Goal: Communication & Community: Answer question/provide support

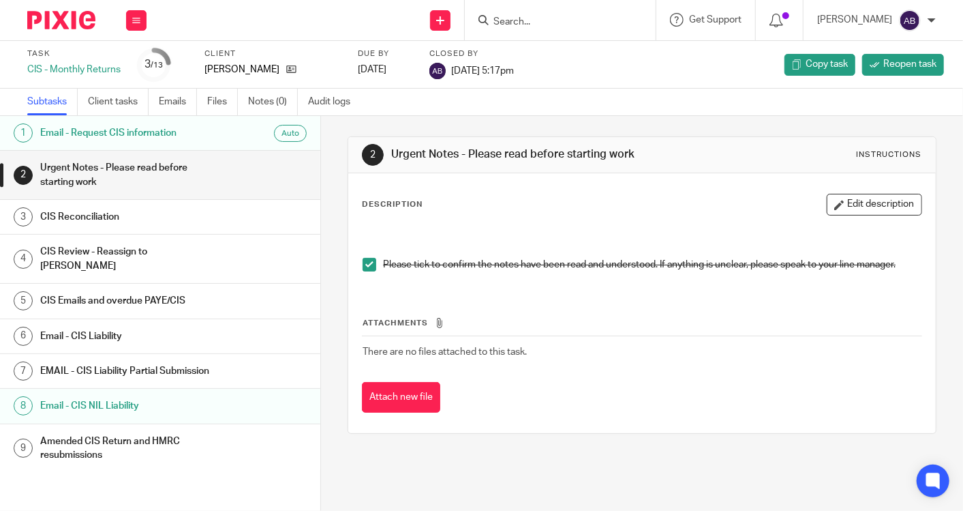
click at [551, 14] on form at bounding box center [564, 20] width 145 height 17
click at [548, 18] on input "Search" at bounding box center [553, 22] width 123 height 12
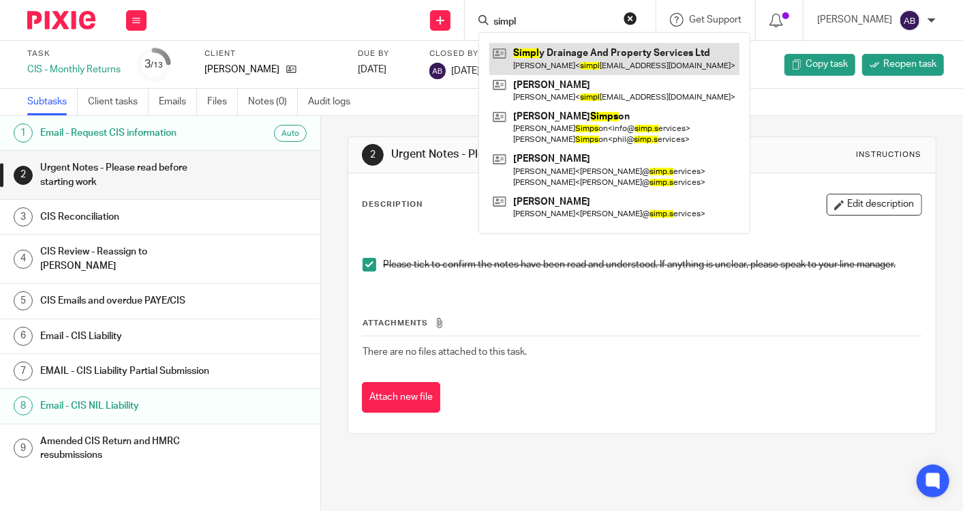
type input "simpl"
click at [562, 55] on link at bounding box center [614, 58] width 250 height 31
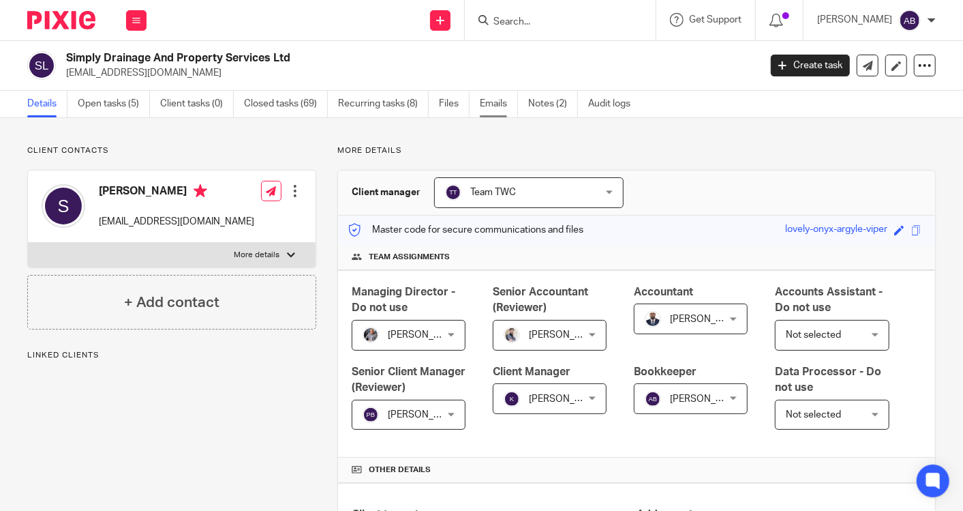
click at [502, 105] on link "Emails" at bounding box center [499, 104] width 38 height 27
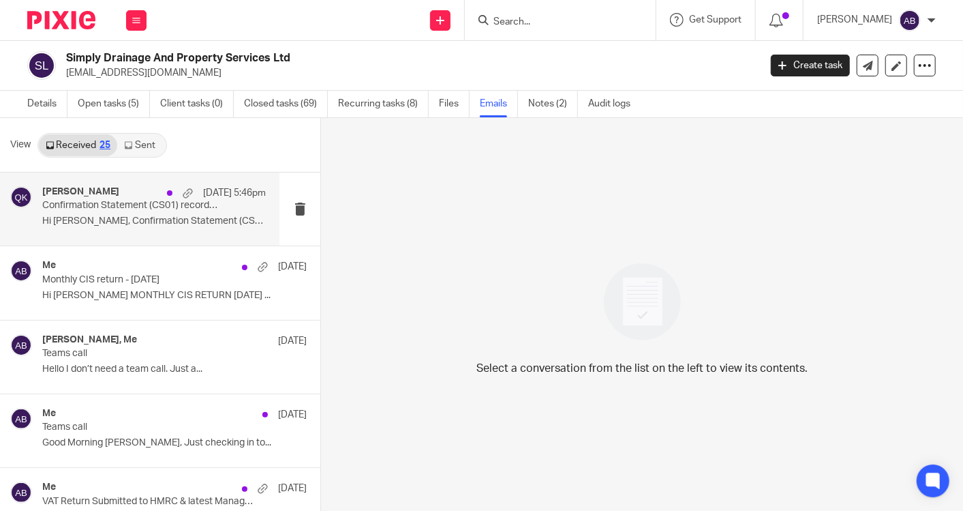
click at [138, 210] on p "Confirmation Statement (CS01) records request" at bounding box center [131, 206] width 179 height 12
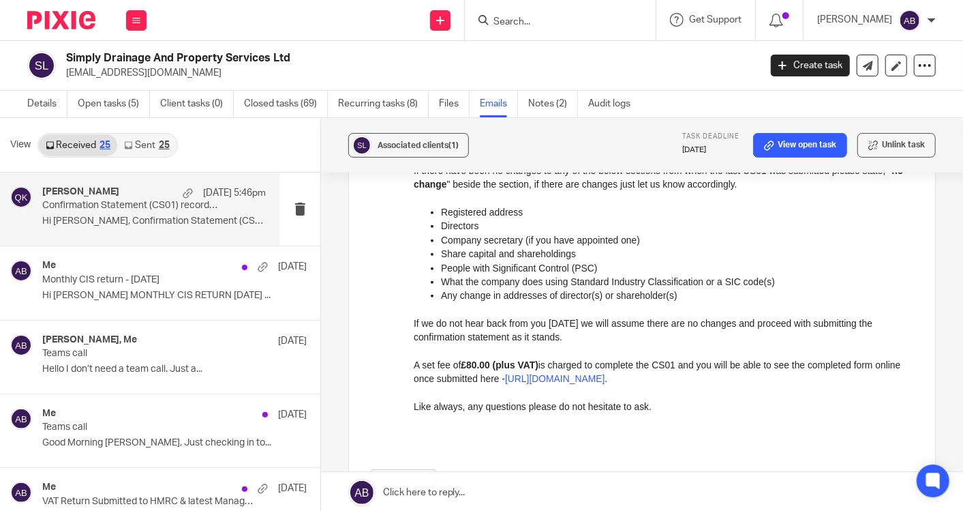
scroll to position [378, 0]
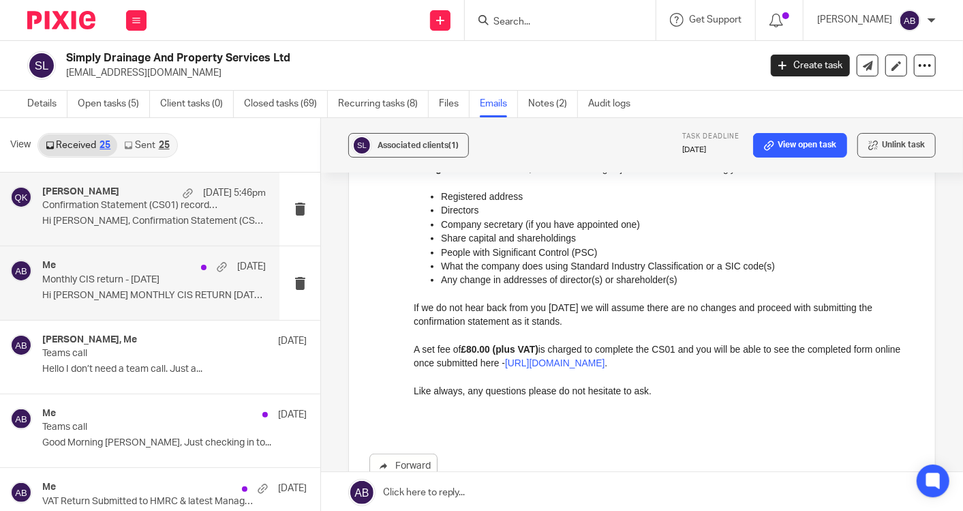
click at [134, 274] on p "Monthly CIS return - [DATE]" at bounding box center [131, 280] width 179 height 12
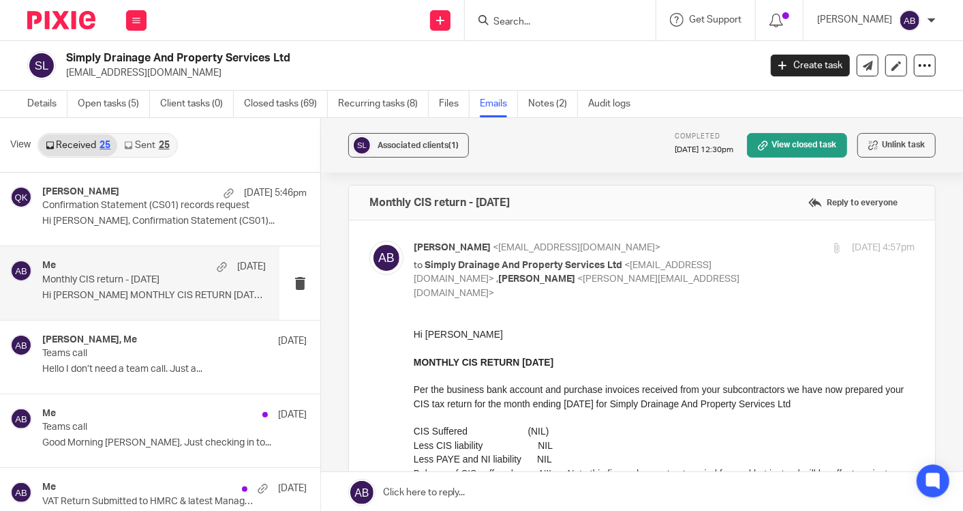
scroll to position [0, 0]
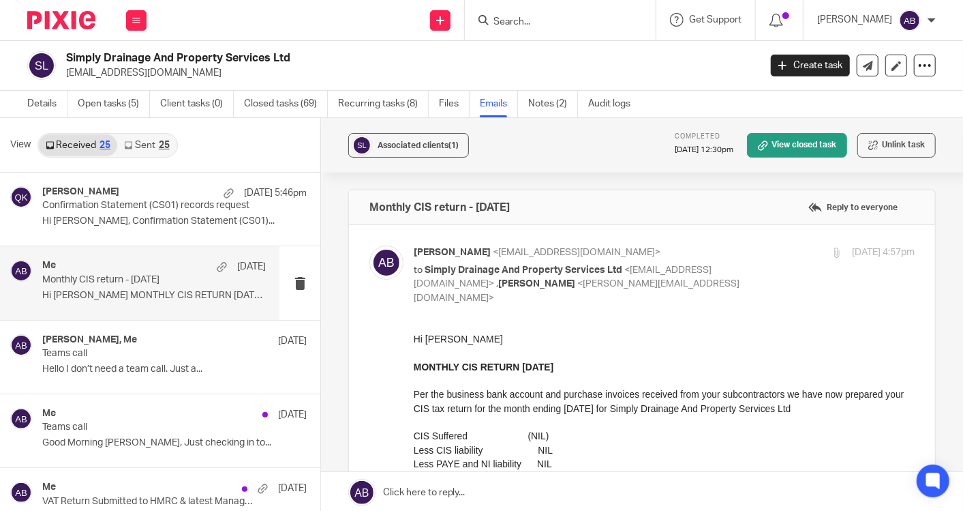
click at [146, 143] on link "Sent 25" at bounding box center [146, 145] width 59 height 22
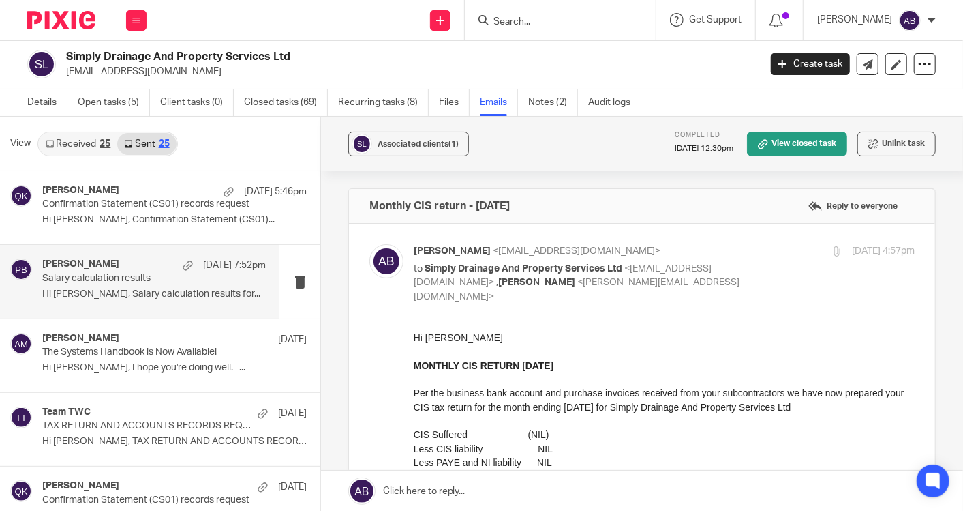
click at [132, 290] on p "Hi Steven, Salary calculation results for..." at bounding box center [154, 294] width 224 height 12
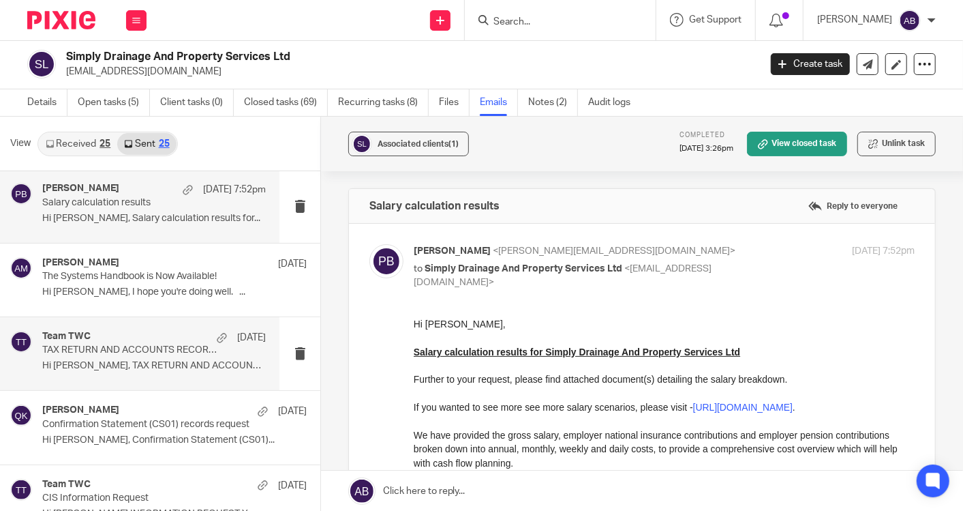
scroll to position [151, 0]
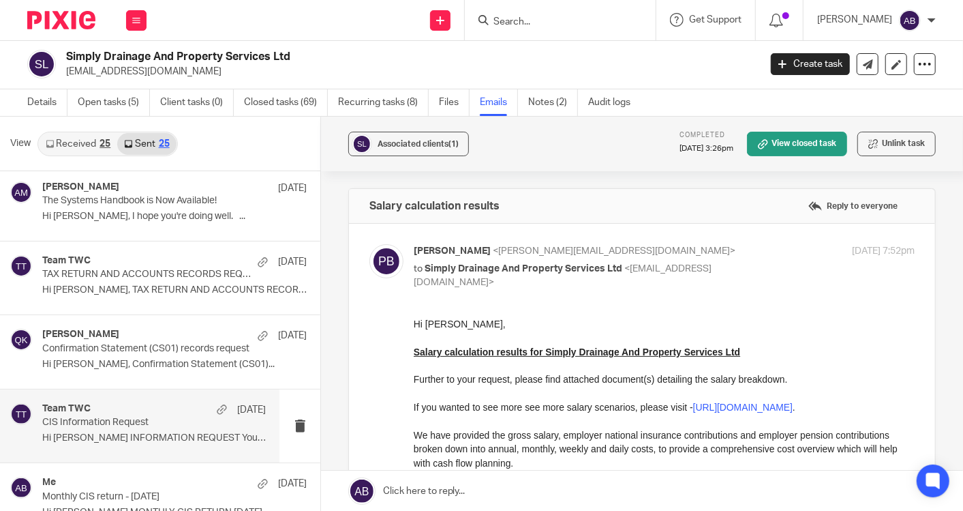
click at [130, 417] on p "CIS Information Request" at bounding box center [131, 423] width 179 height 12
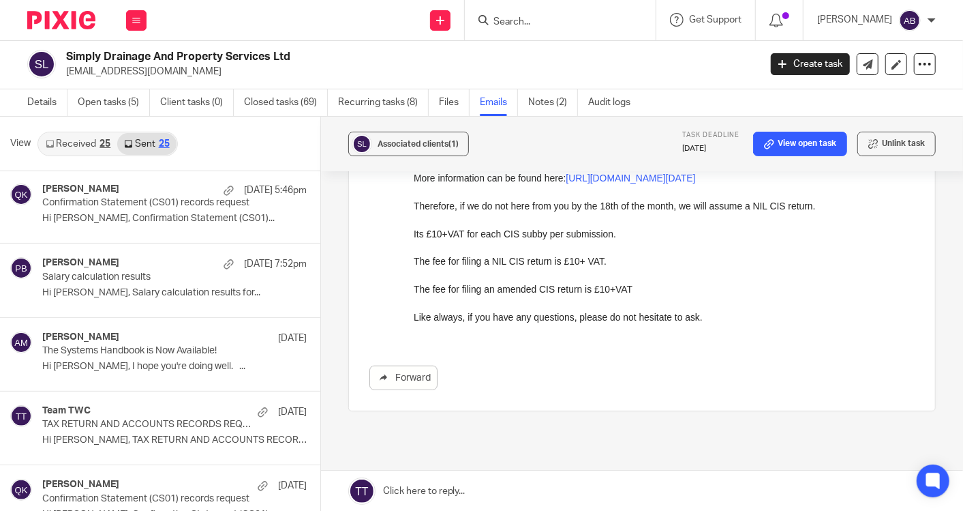
scroll to position [0, 0]
click at [112, 97] on link "Open tasks (5)" at bounding box center [114, 102] width 72 height 27
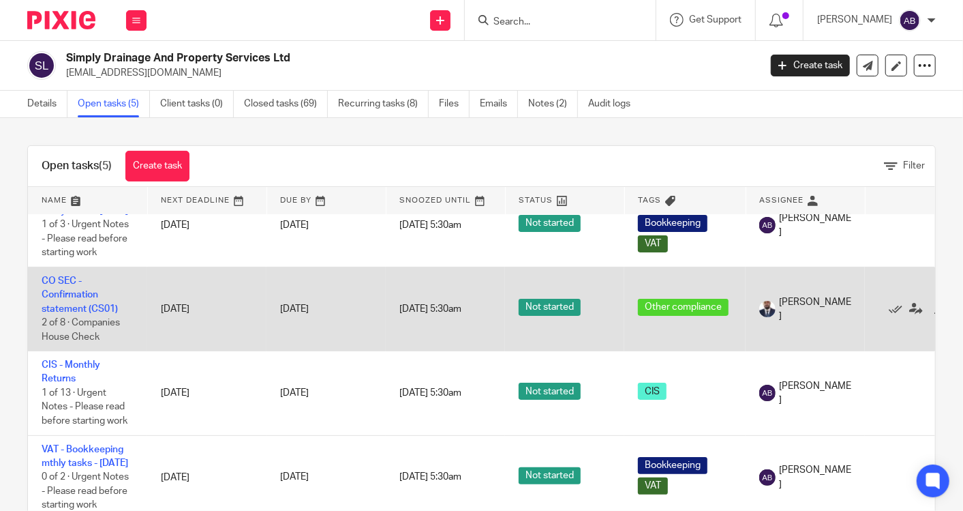
scroll to position [126, 0]
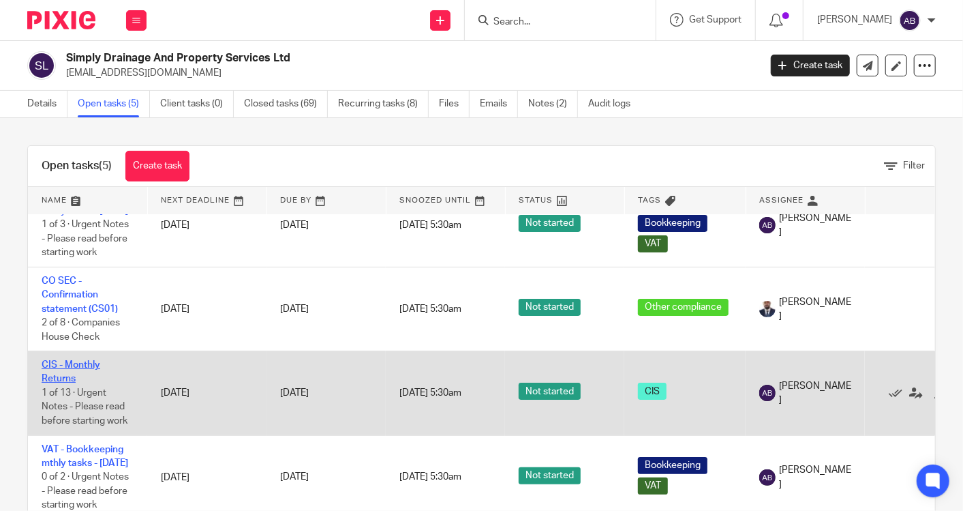
click at [64, 360] on link "CIS - Monthly Returns" at bounding box center [71, 371] width 59 height 23
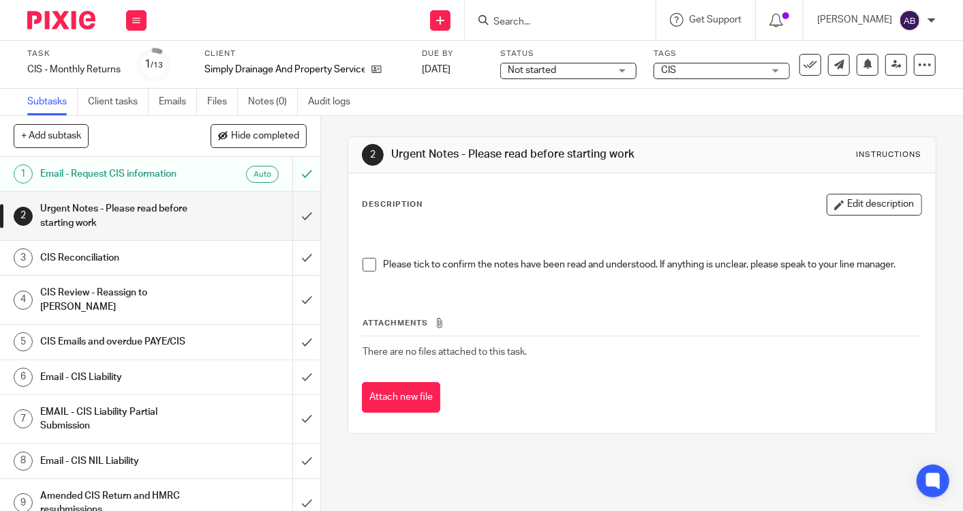
click at [151, 213] on h1 "Urgent Notes - Please read before starting work" at bounding box center [120, 215] width 160 height 35
click at [124, 451] on h1 "Email - CIS NIL Liability" at bounding box center [120, 461] width 160 height 20
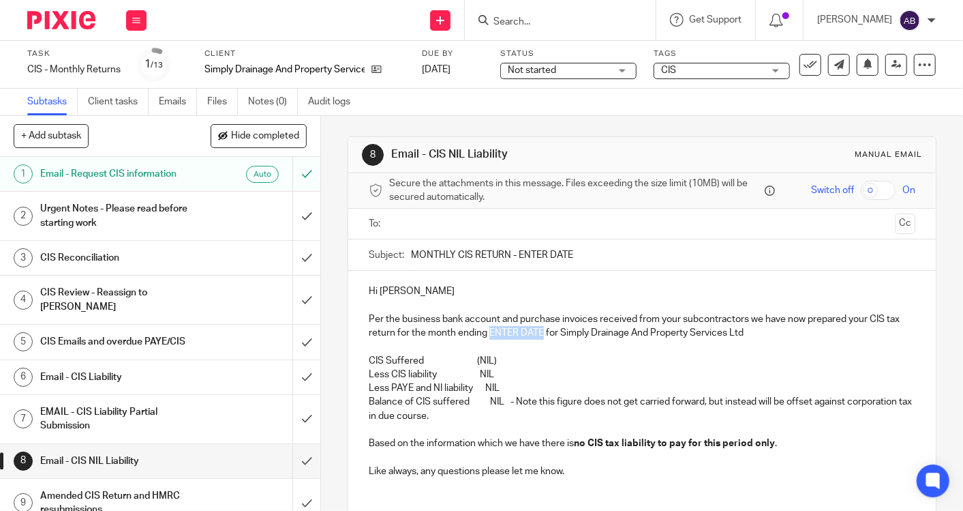
drag, startPoint x: 554, startPoint y: 332, endPoint x: 501, endPoint y: 334, distance: 52.5
click at [501, 334] on p "Per the business bank account and purchase invoices received from your subcontr…" at bounding box center [642, 326] width 547 height 28
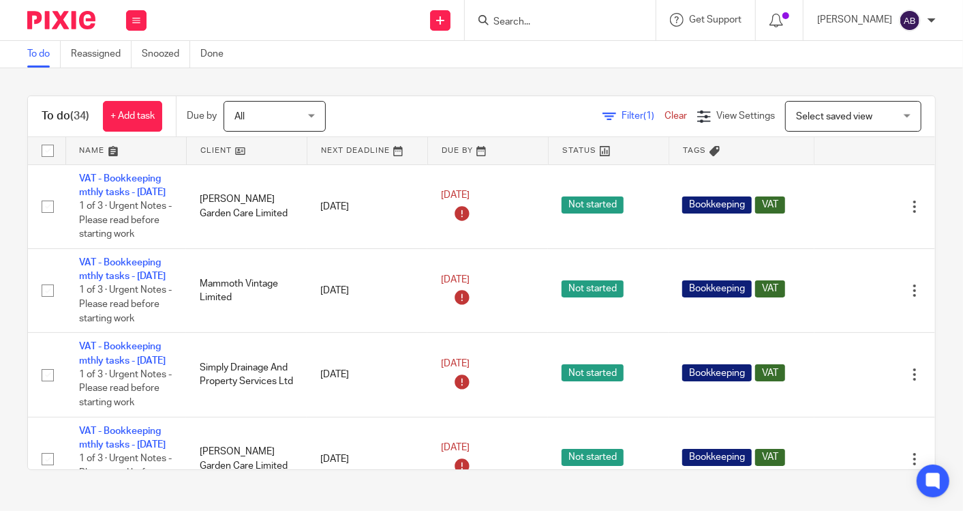
scroll to position [1420, 0]
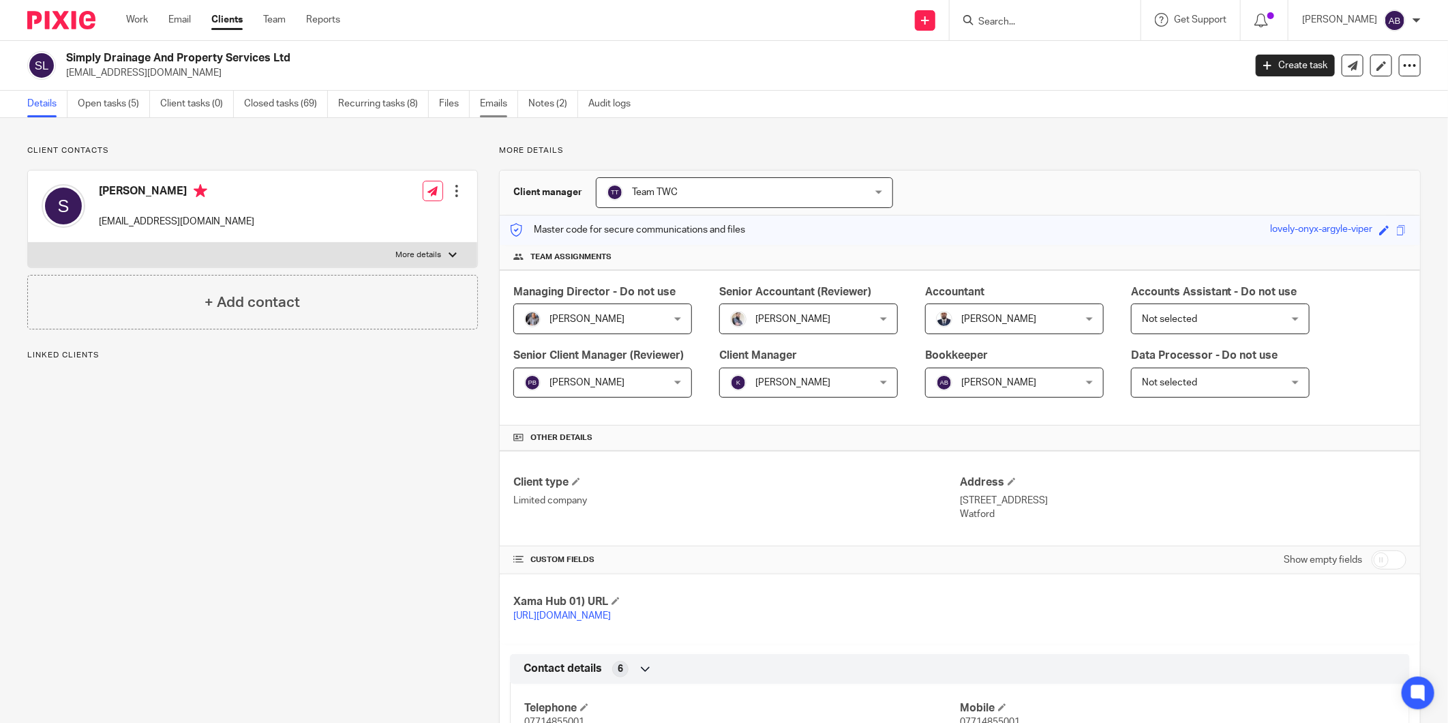
click at [492, 107] on link "Emails" at bounding box center [499, 104] width 38 height 27
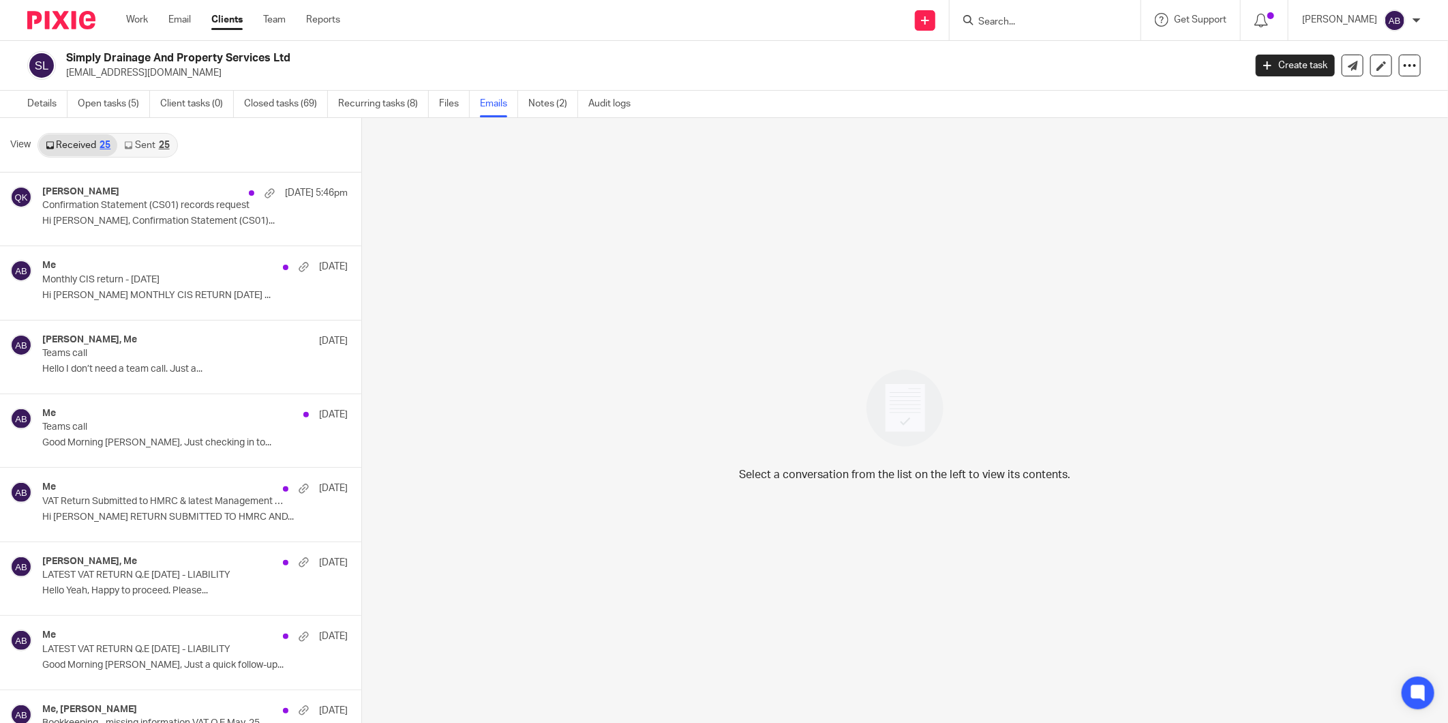
click at [157, 151] on link "Sent 25" at bounding box center [146, 145] width 59 height 22
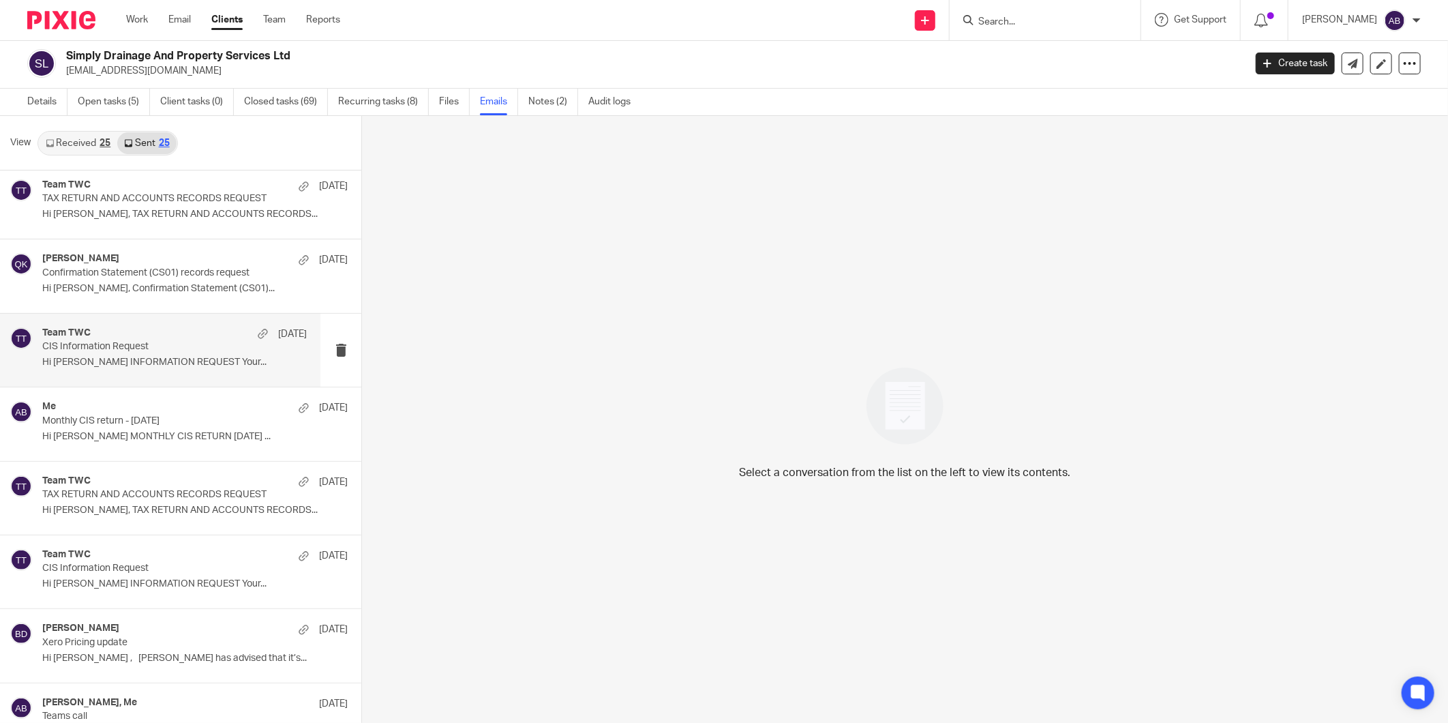
scroll to position [227, 0]
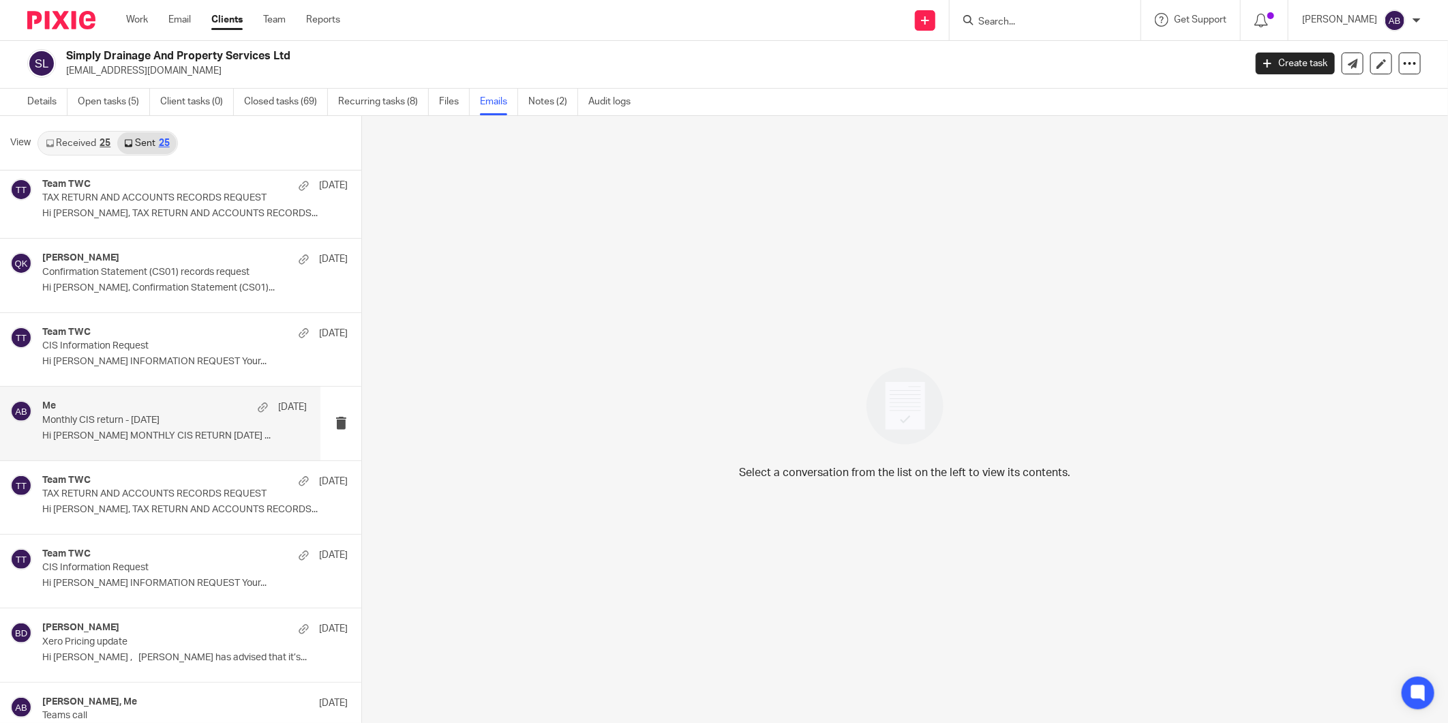
click at [146, 406] on div "Me [DATE]" at bounding box center [174, 407] width 264 height 14
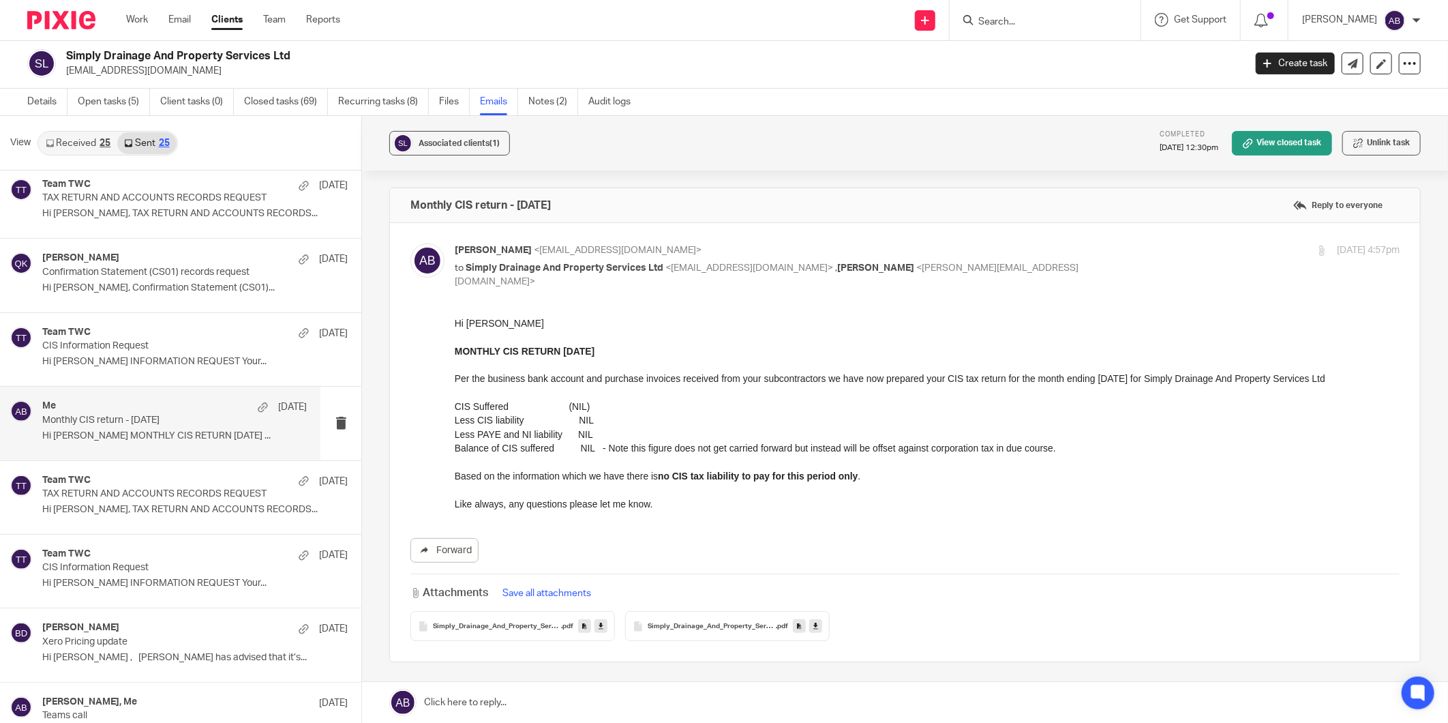
scroll to position [0, 0]
drag, startPoint x: 1151, startPoint y: 380, endPoint x: 1093, endPoint y: 377, distance: 58.0
click at [1093, 377] on p "Per the business bank account and purchase invoices received from your subcontr…" at bounding box center [926, 378] width 945 height 14
copy p "05th July 2025"
click at [836, 97] on div "Details Open tasks (5) Client tasks (0) Closed tasks (69) Recurring tasks (8) F…" at bounding box center [724, 102] width 1448 height 27
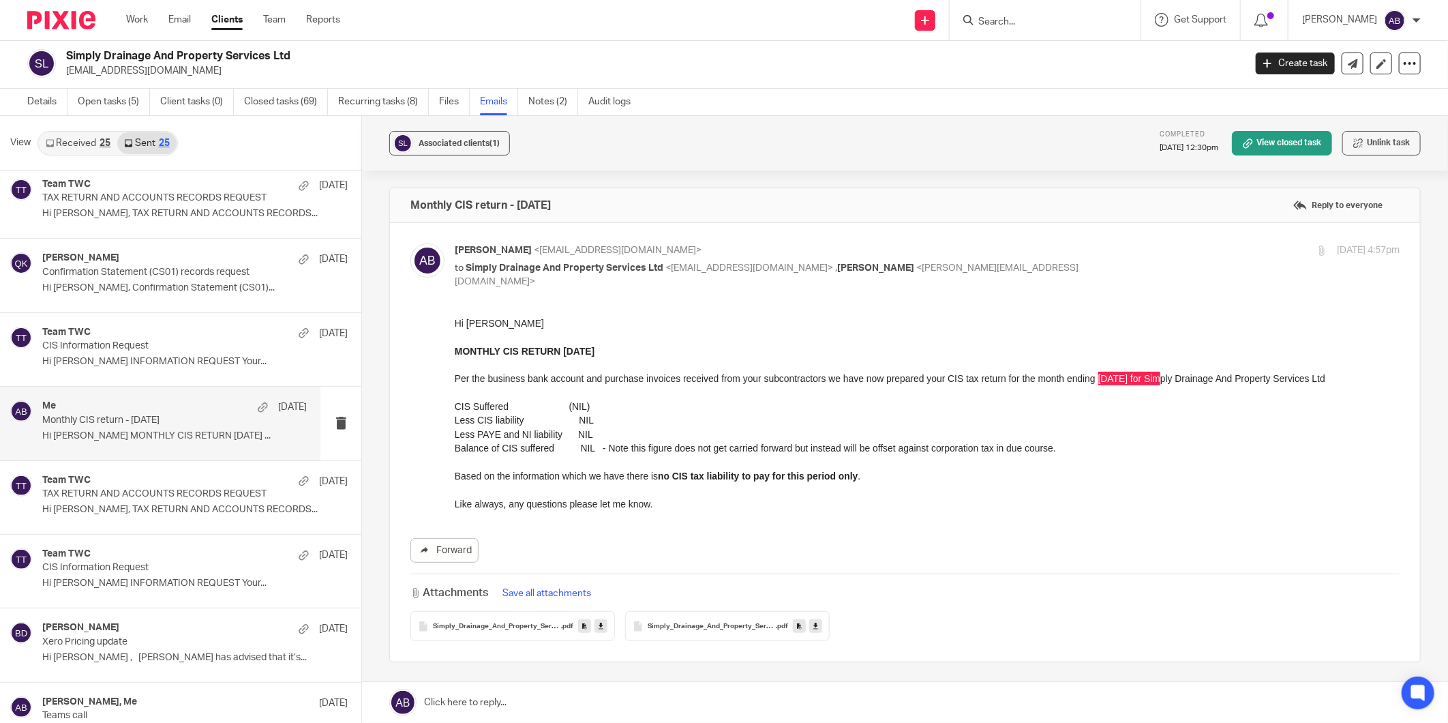
click at [806, 78] on div "Simply Drainage And Property Services Ltd simply.dp@hotmail.co.uk Create task U…" at bounding box center [724, 64] width 1448 height 50
click at [723, 618] on div "Simply_Drainage_And_Property_Services_Ltd_-_CIS_Suffered .pdf" at bounding box center [727, 626] width 205 height 30
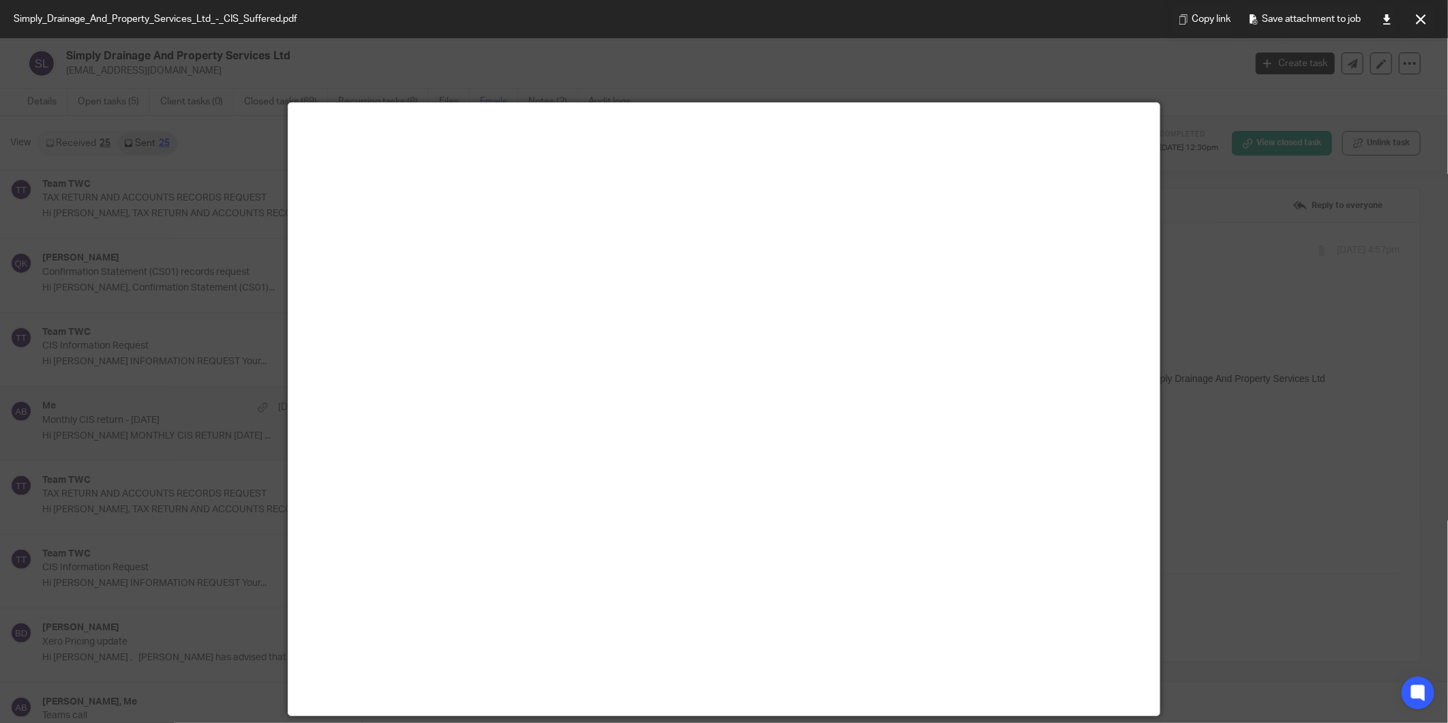
click at [1321, 541] on div at bounding box center [724, 361] width 1448 height 723
click at [1415, 27] on button at bounding box center [1420, 18] width 27 height 27
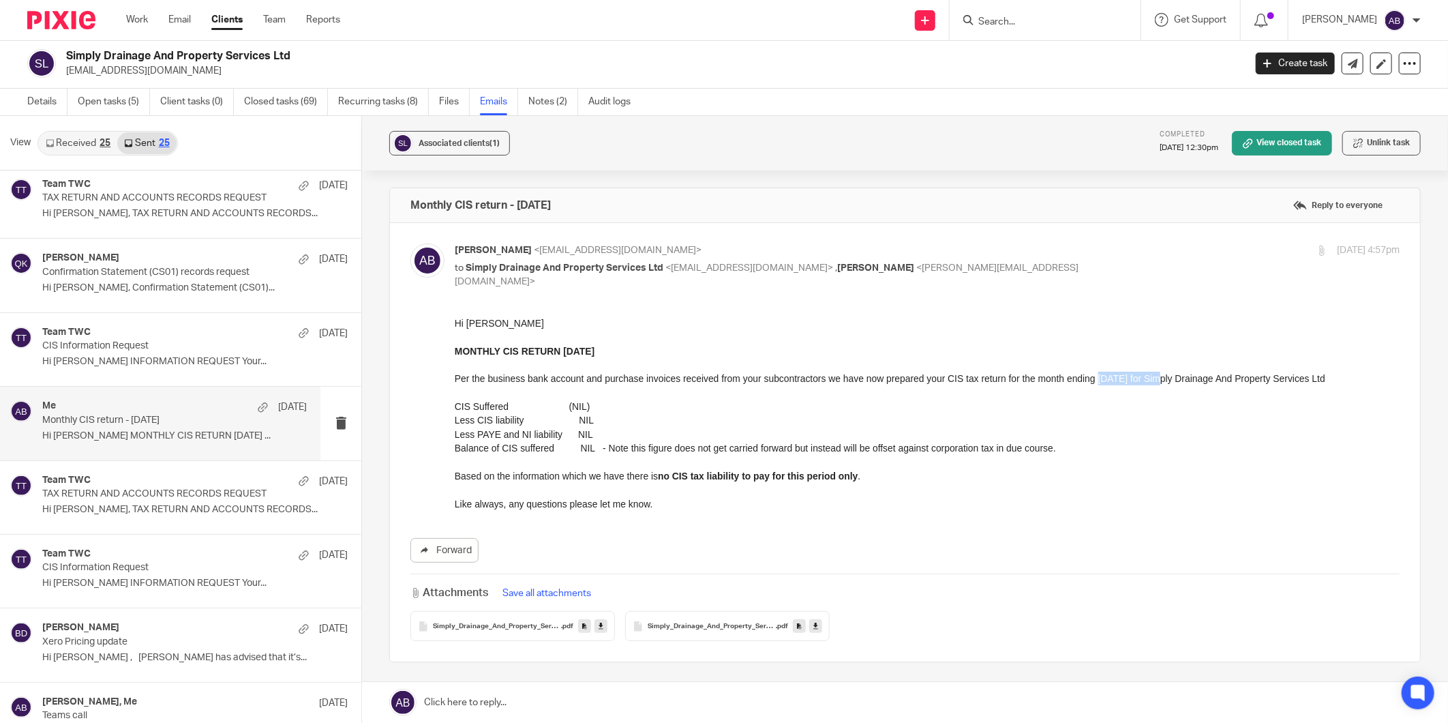
click at [1124, 374] on p "Per the business bank account and purchase invoices received from your subcontr…" at bounding box center [926, 378] width 945 height 14
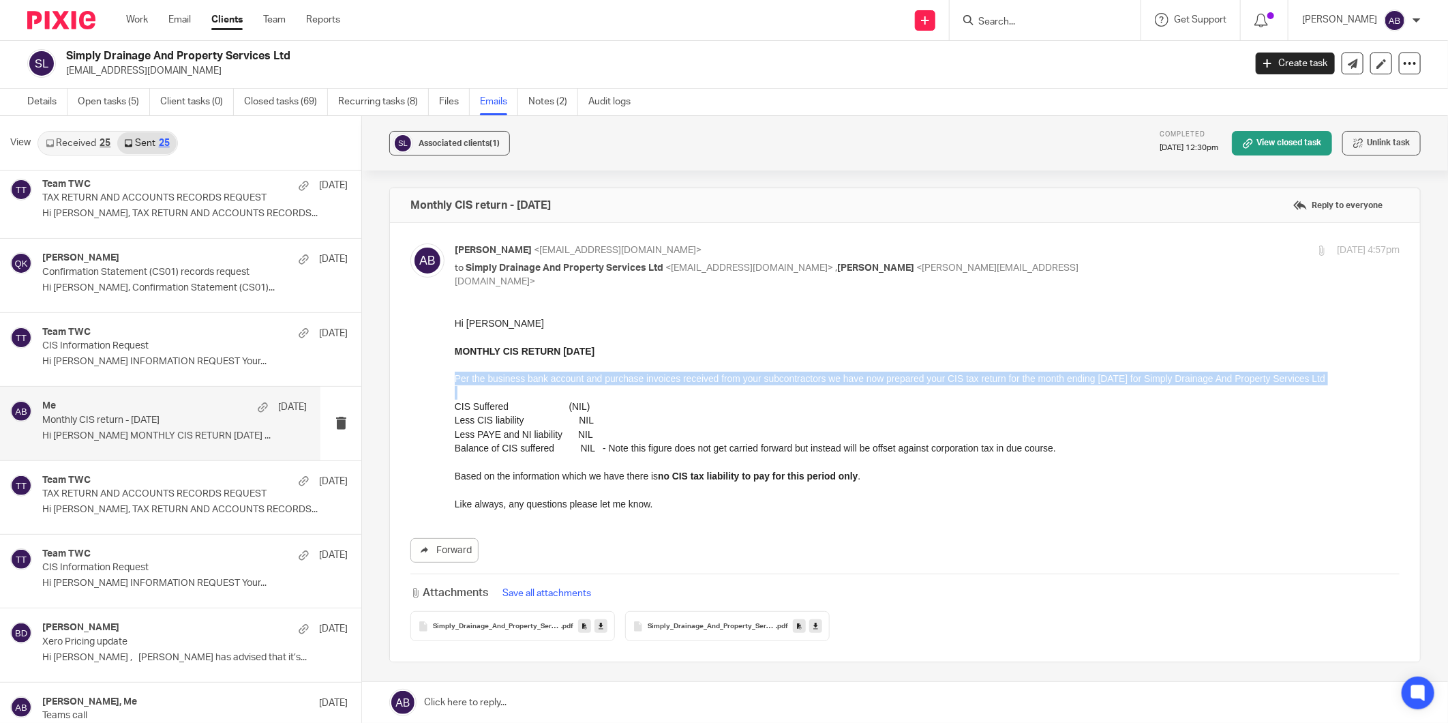
click at [1124, 374] on p "Per the business bank account and purchase invoices received from your subcontr…" at bounding box center [926, 378] width 945 height 14
drag, startPoint x: 1124, startPoint y: 374, endPoint x: 1153, endPoint y: 377, distance: 28.8
click at [1151, 379] on p "Per the business bank account and purchase invoices received from your subcontr…" at bounding box center [926, 378] width 945 height 14
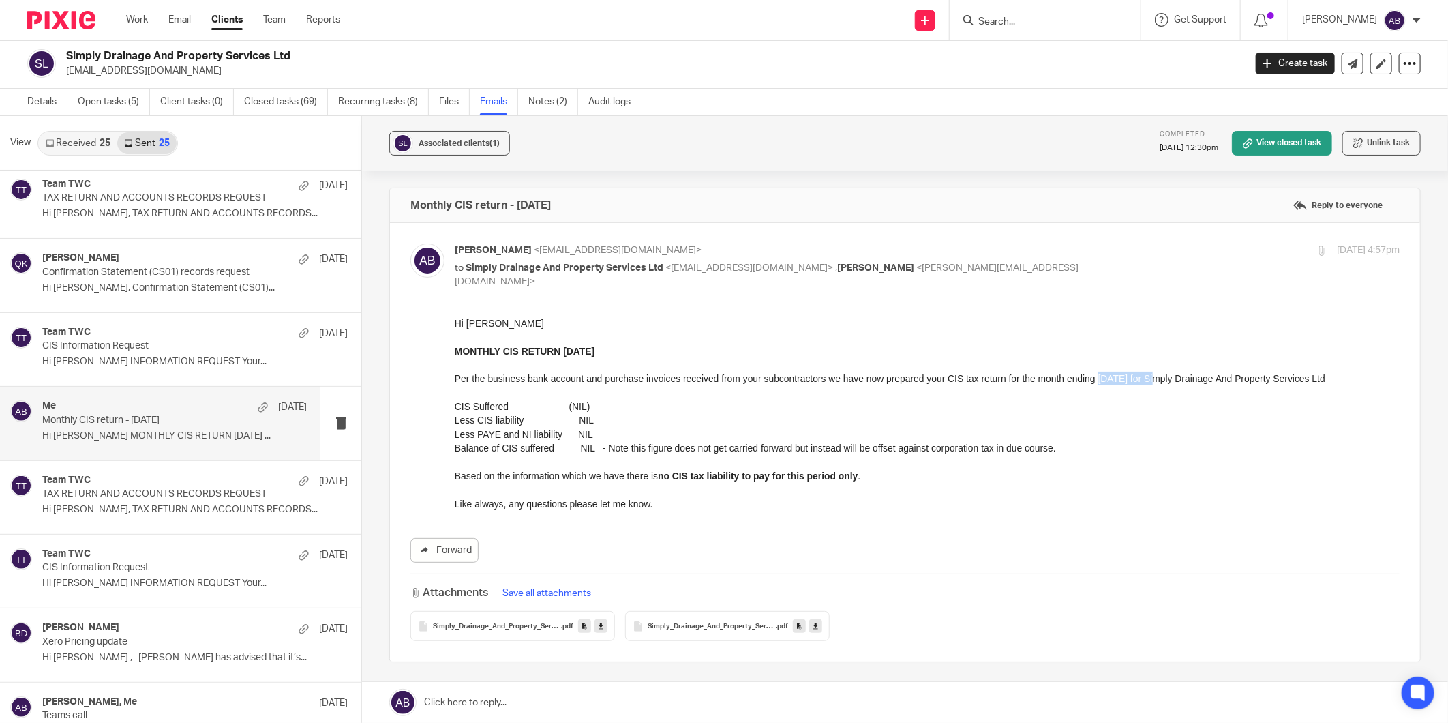
drag, startPoint x: 1150, startPoint y: 376, endPoint x: 1095, endPoint y: 382, distance: 55.6
click at [1095, 382] on p "Per the business bank account and purchase invoices received from your subcontr…" at bounding box center [926, 378] width 945 height 14
click at [1092, 382] on p "Per the business bank account and purchase invoices received from your subcontr…" at bounding box center [926, 378] width 945 height 14
drag, startPoint x: 1092, startPoint y: 378, endPoint x: 1151, endPoint y: 378, distance: 59.3
click at [1151, 378] on p "Per the business bank account and purchase invoices received from your subcontr…" at bounding box center [926, 378] width 945 height 14
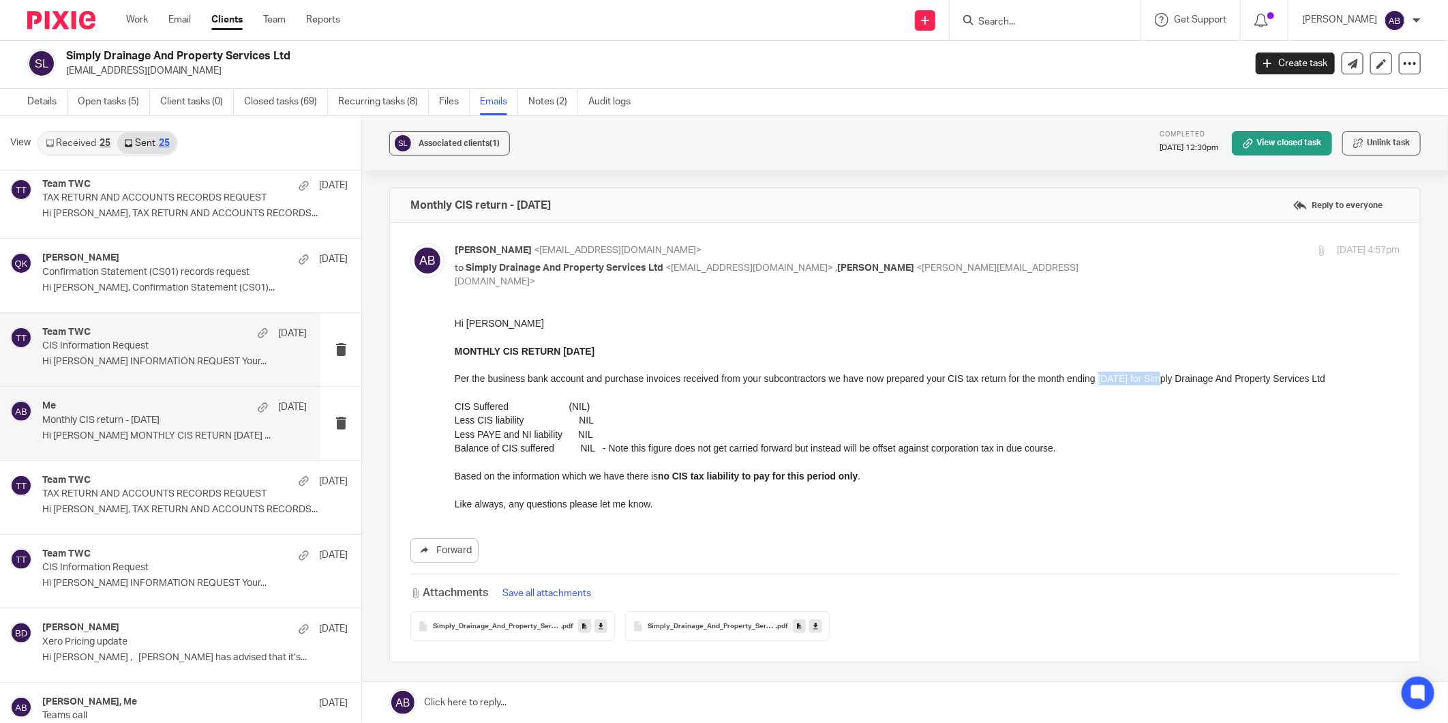
copy p "05th July 2025"
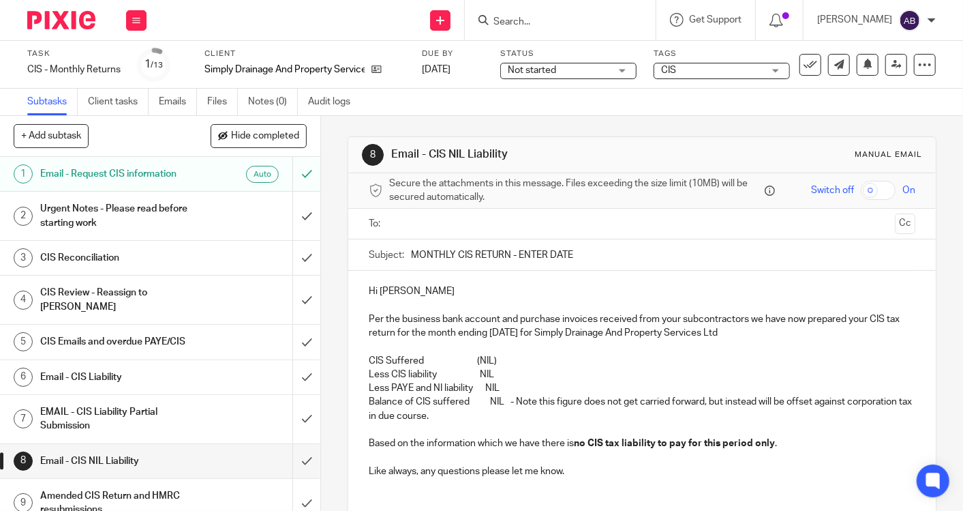
click at [539, 22] on input "Search" at bounding box center [553, 22] width 123 height 12
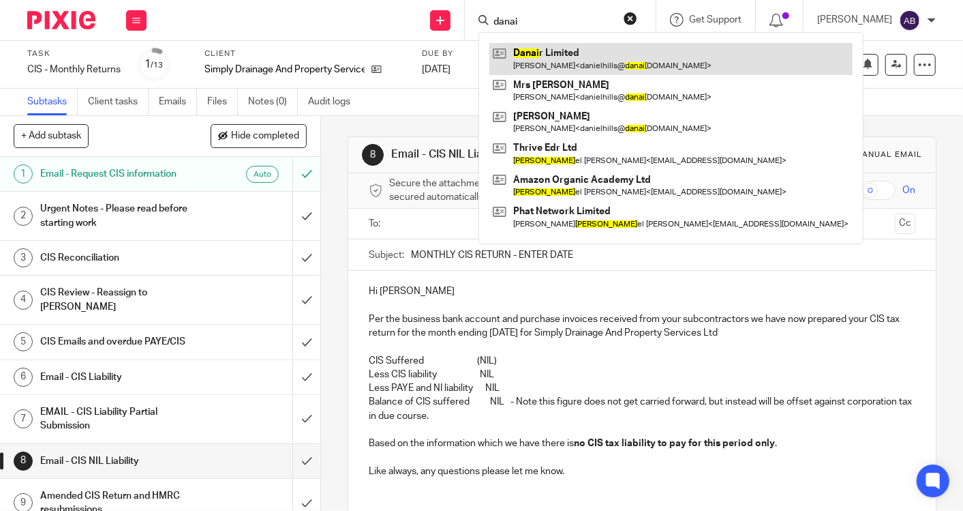
type input "danai"
click at [537, 49] on link at bounding box center [670, 58] width 363 height 31
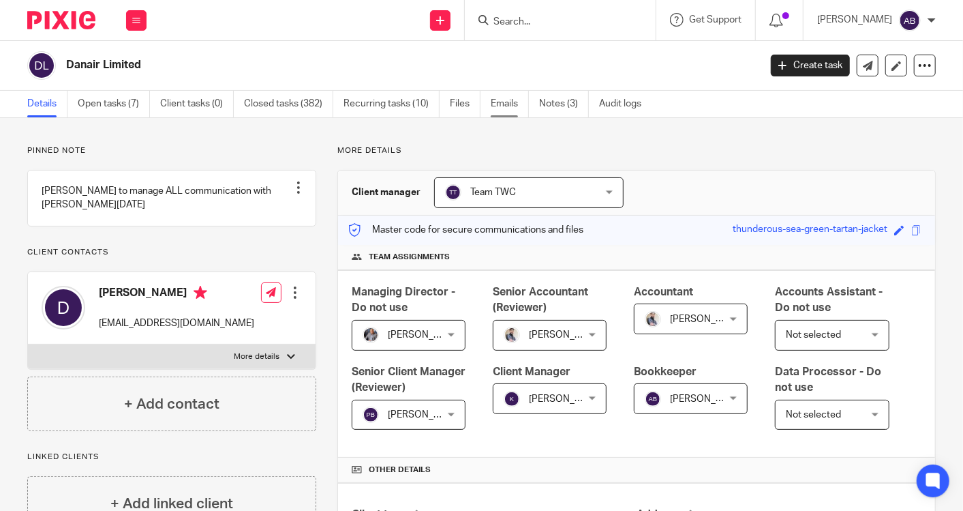
click at [496, 103] on link "Emails" at bounding box center [510, 104] width 38 height 27
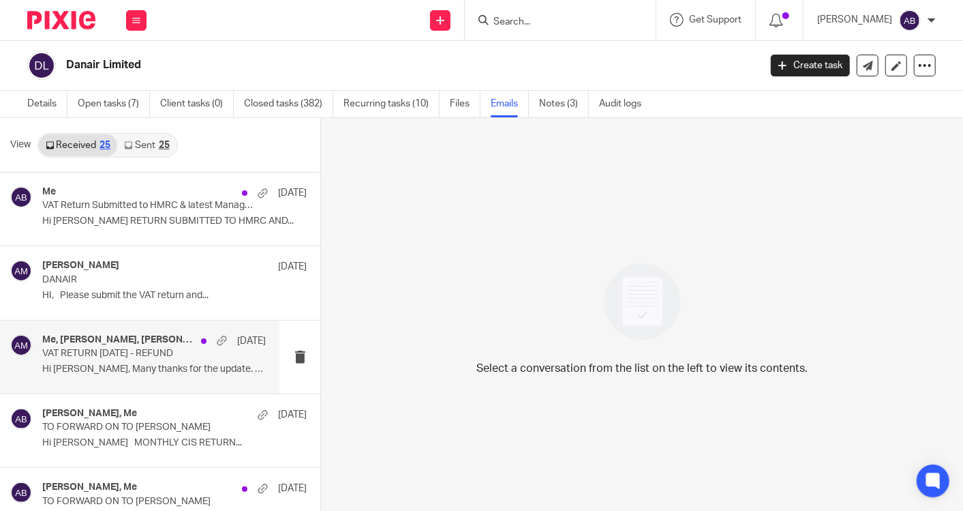
click at [127, 354] on p "VAT RETURN May 2025 - REFUND" at bounding box center [131, 354] width 179 height 12
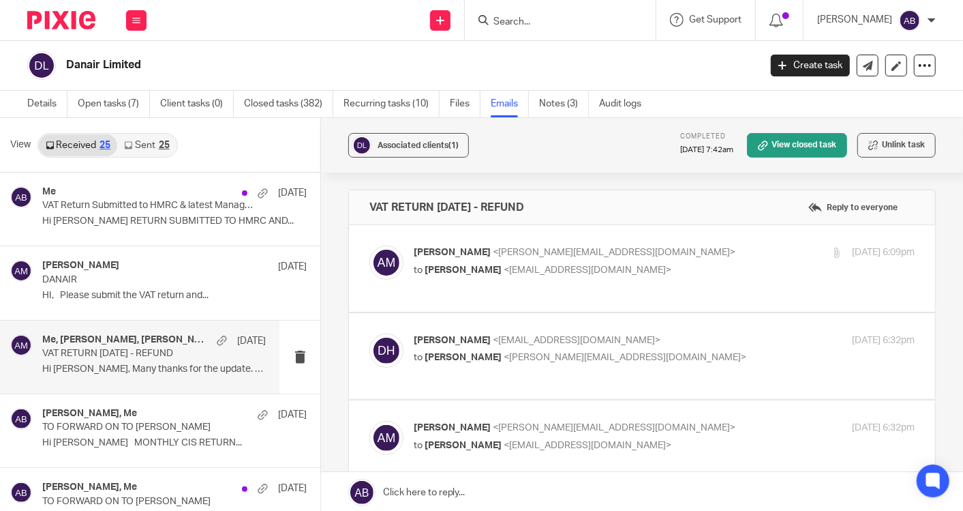
click at [636, 278] on div "Aaron Mcleish <aaron@togetherwecount.co.uk> to Daniel <danielhills@danairlimite…" at bounding box center [664, 262] width 501 height 34
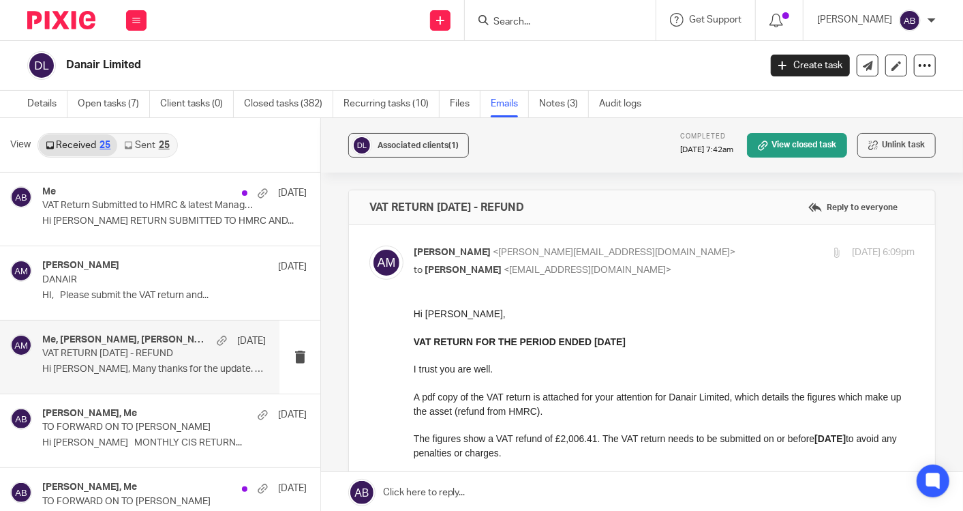
click at [641, 277] on div "Aaron Mcleish <aaron@togetherwecount.co.uk> to Daniel <danielhills@danairlimite…" at bounding box center [664, 262] width 501 height 34
checkbox input "false"
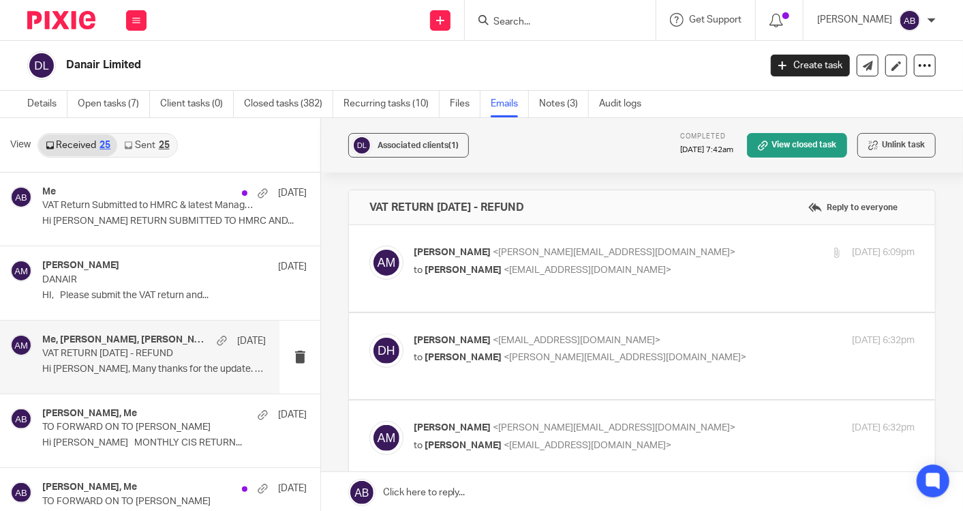
click at [678, 350] on p "to Aaron Mcleish <aaron@togetherwecount.co.uk>" at bounding box center [581, 357] width 334 height 14
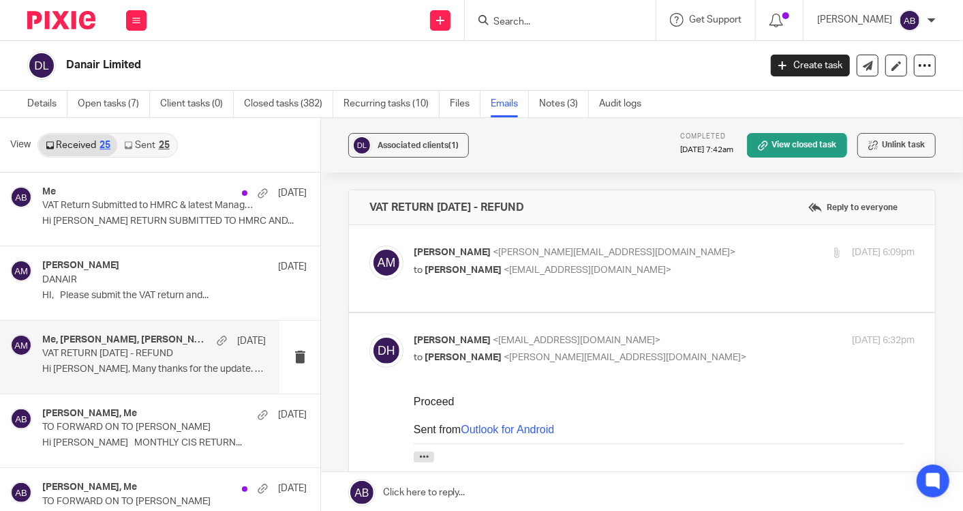
click at [678, 350] on p "to Aaron Mcleish <aaron@togetherwecount.co.uk>" at bounding box center [581, 357] width 334 height 14
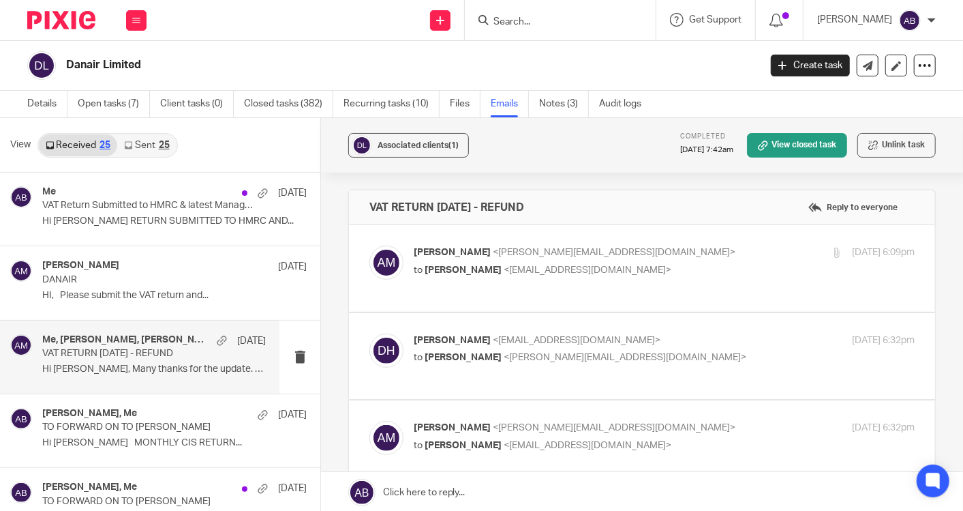
click at [678, 350] on p "to Aaron Mcleish <aaron@togetherwecount.co.uk>" at bounding box center [581, 357] width 334 height 14
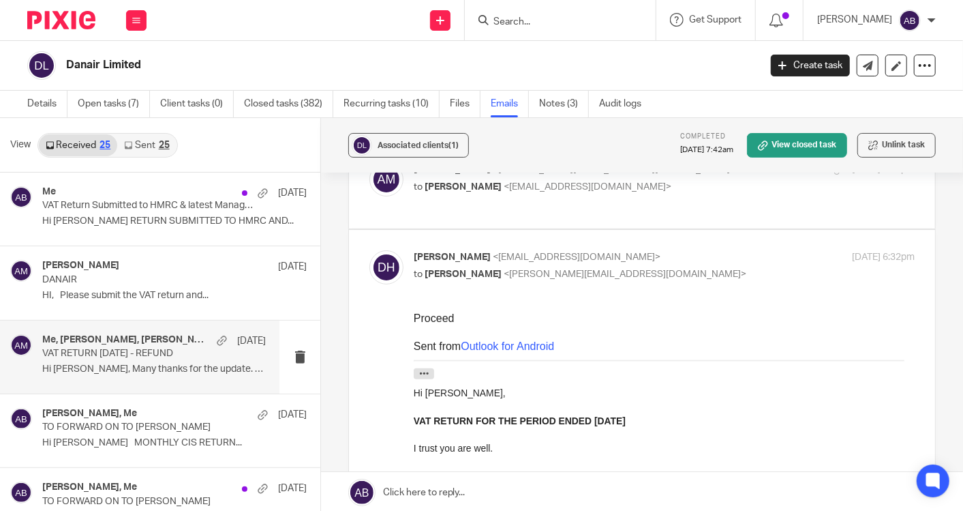
scroll to position [151, 0]
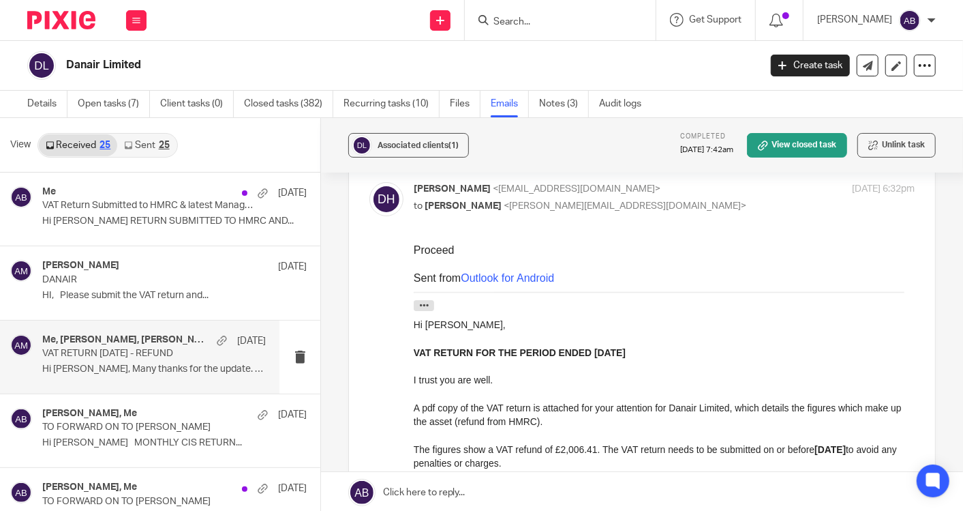
click at [682, 202] on div "Daniel Hills <danielhills@danairlimited.com> to Aaron Mcleish <aaron@togetherwe…" at bounding box center [664, 199] width 501 height 34
checkbox input "false"
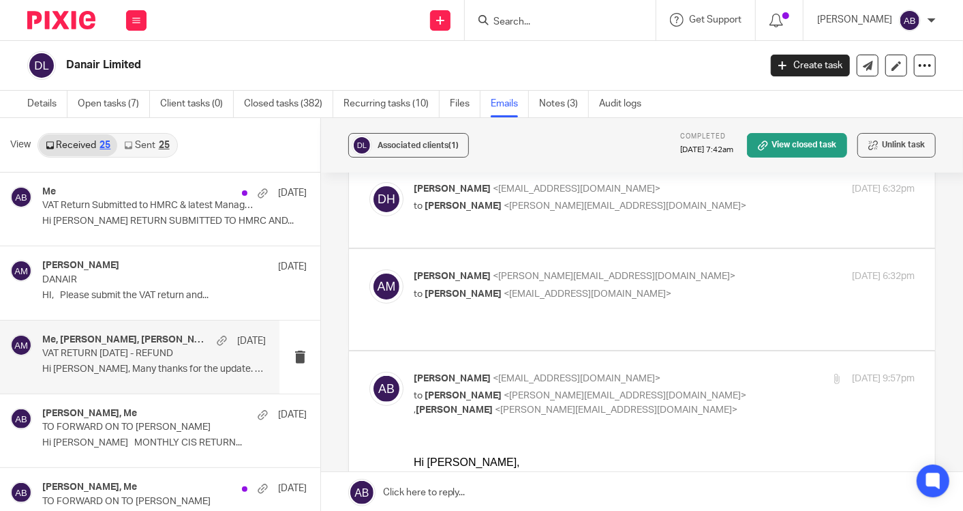
click at [690, 271] on p "Aaron Mcleish <aaron@togetherwecount.co.uk>" at bounding box center [581, 276] width 334 height 14
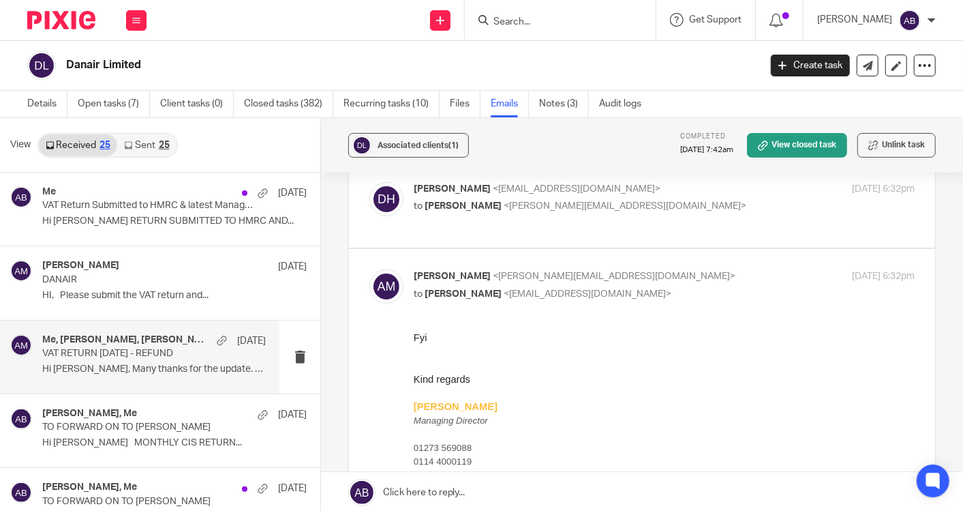
scroll to position [0, 0]
click at [690, 271] on p "Aaron Mcleish <aaron@togetherwecount.co.uk>" at bounding box center [581, 276] width 334 height 14
checkbox input "false"
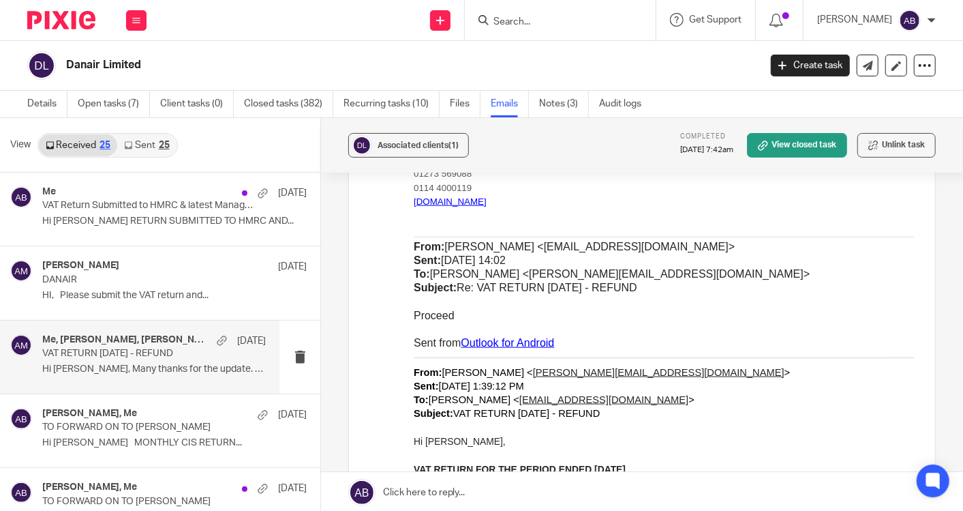
scroll to position [984, 0]
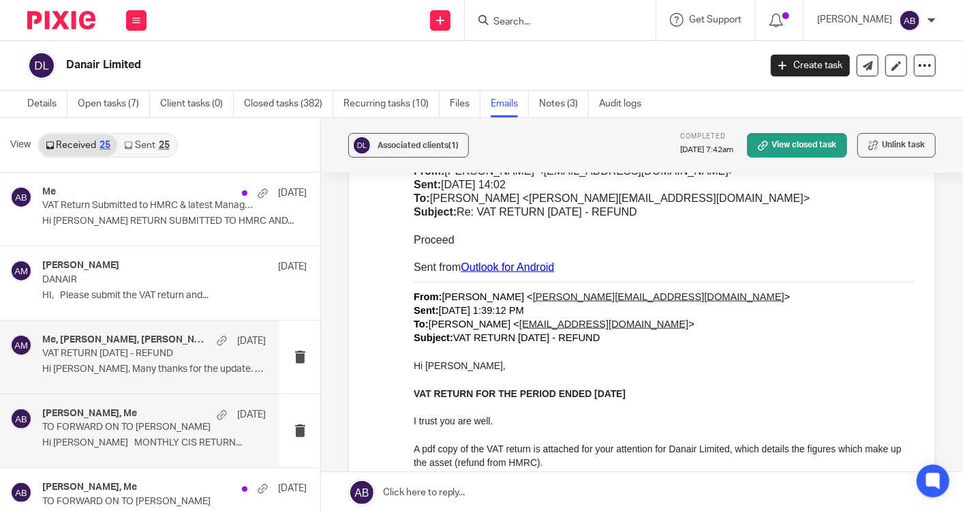
click at [125, 419] on div "Aaron Mcleish, Me 19 Jun" at bounding box center [154, 415] width 224 height 14
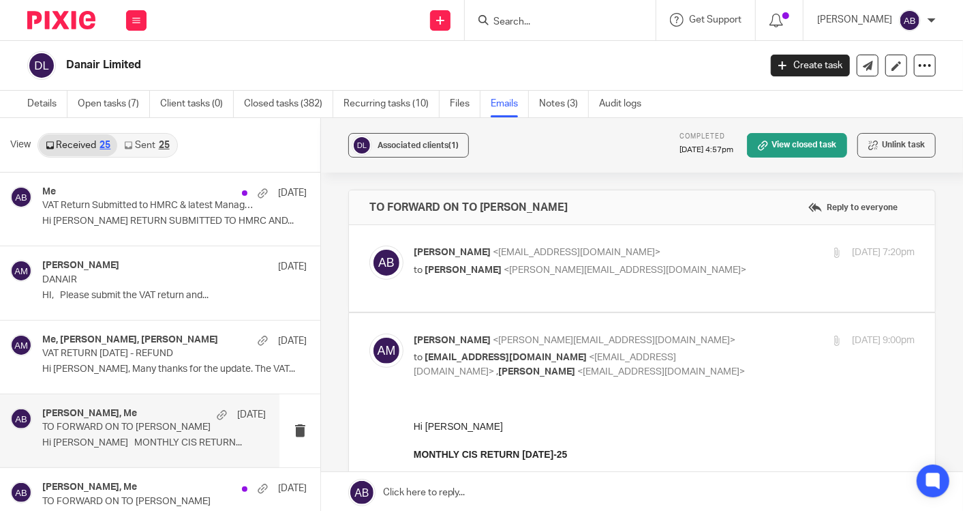
scroll to position [0, 0]
click at [719, 242] on label at bounding box center [642, 268] width 586 height 87
click at [369, 245] on input "checkbox" at bounding box center [369, 245] width 1 height 1
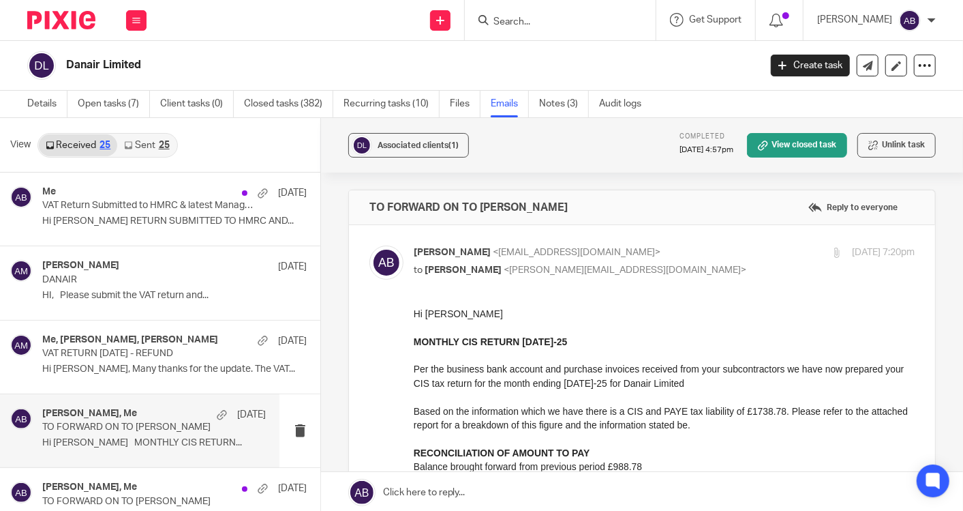
click at [369, 245] on input "checkbox" at bounding box center [369, 245] width 1 height 1
checkbox input "false"
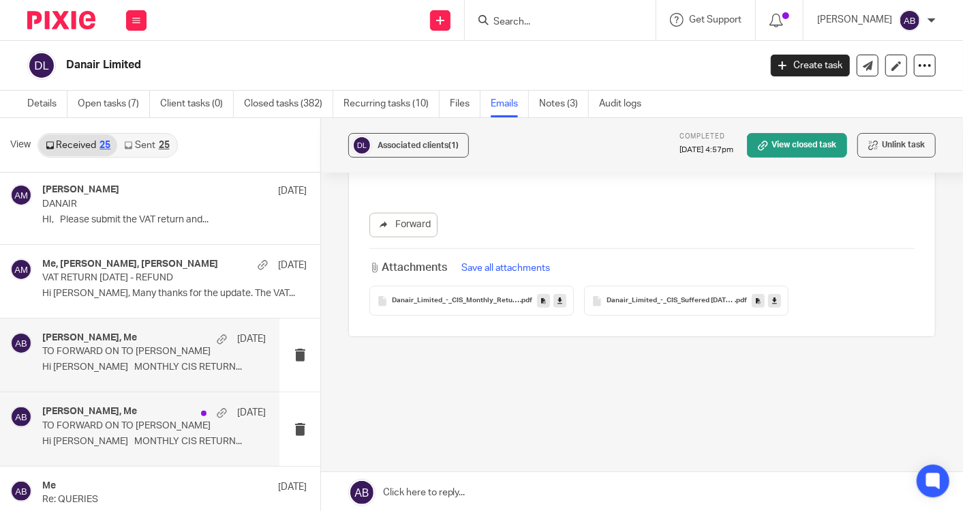
scroll to position [151, 0]
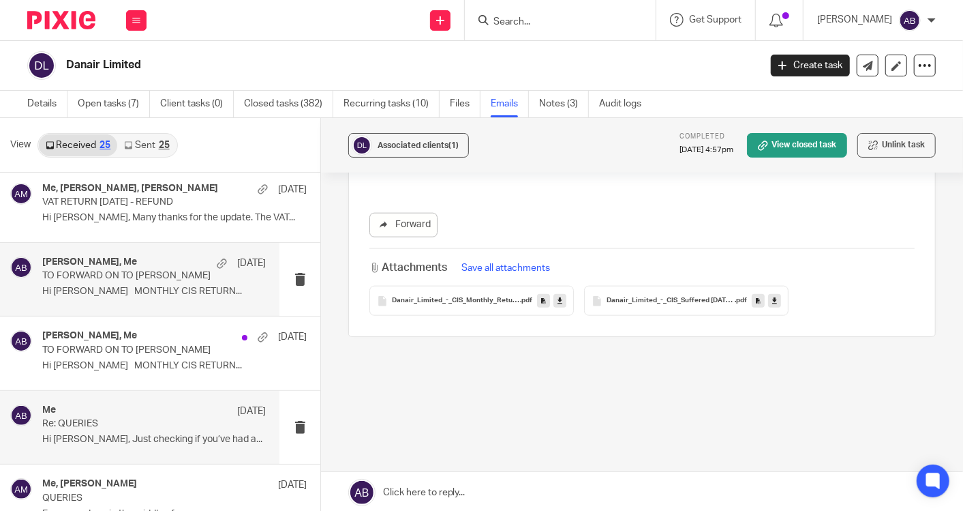
click at [140, 429] on div "Me 16 Jun Re: QUERIES Hi Daniel, Just checking if you’ve had a..." at bounding box center [154, 427] width 224 height 46
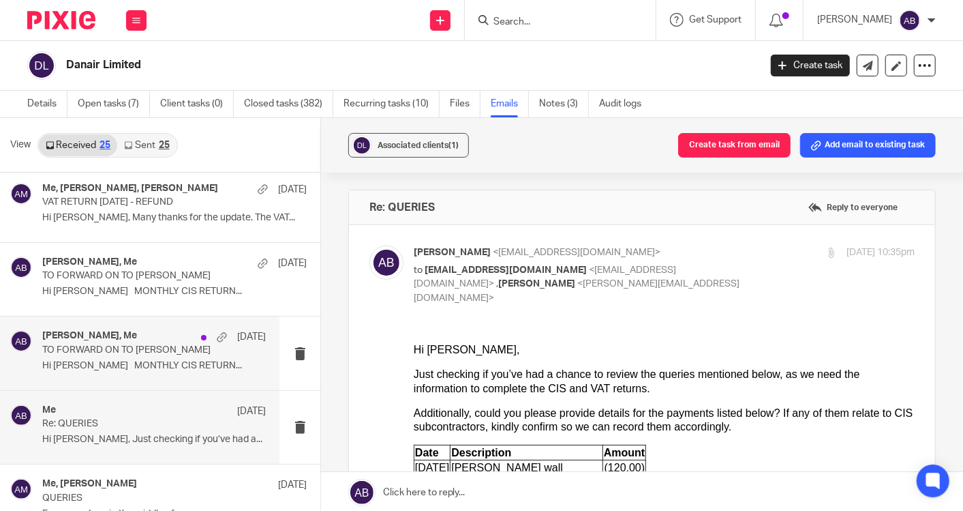
scroll to position [0, 0]
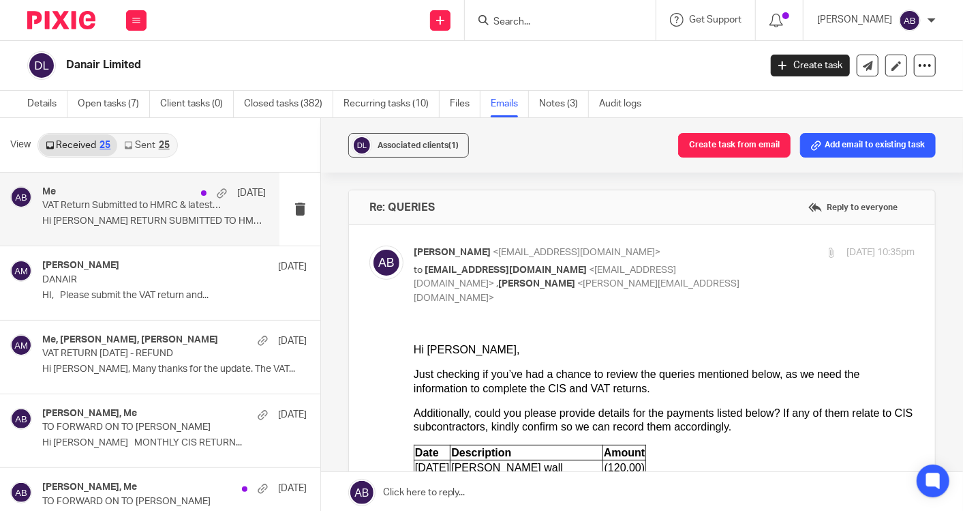
click at [126, 206] on p "VAT Return Submitted to HMRC & latest Management Accounts June-2025" at bounding box center [131, 206] width 179 height 12
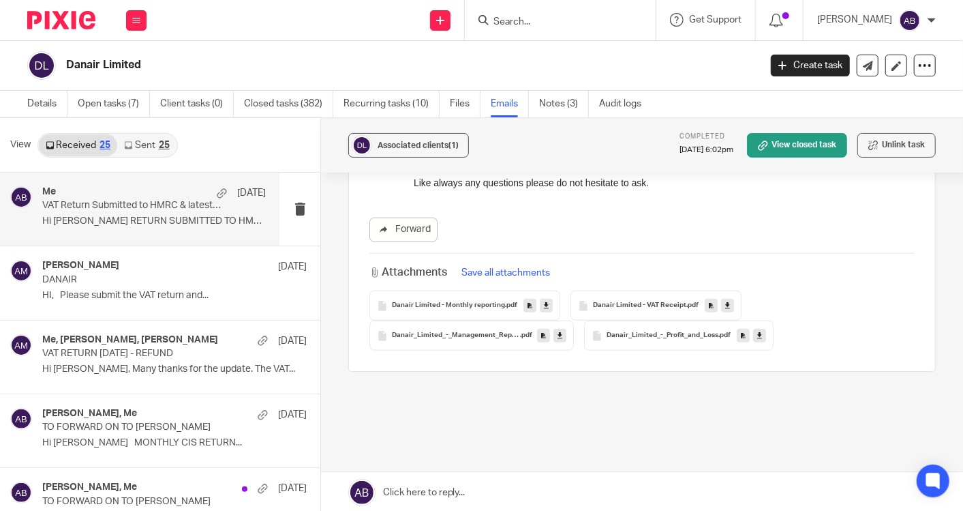
scroll to position [594, 0]
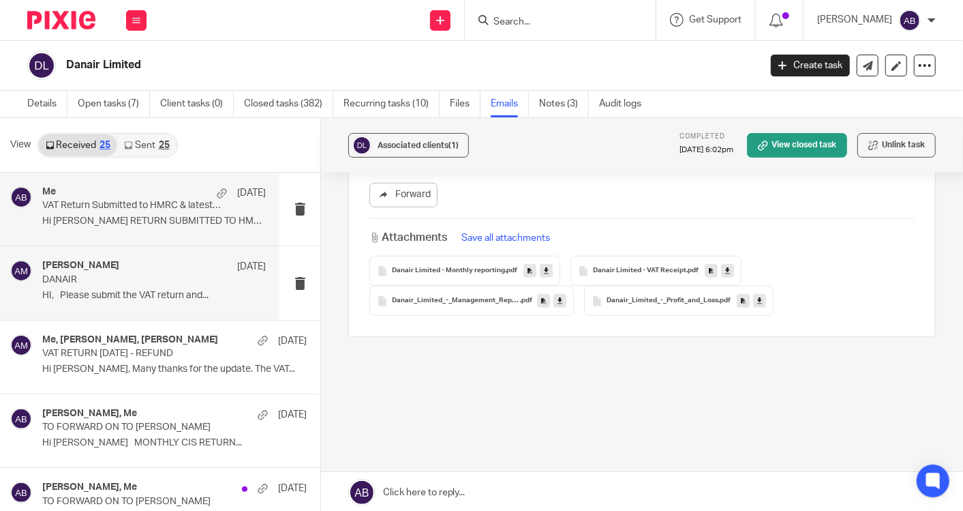
click at [105, 296] on p "HI, Please submit the VAT return and..." at bounding box center [154, 296] width 224 height 12
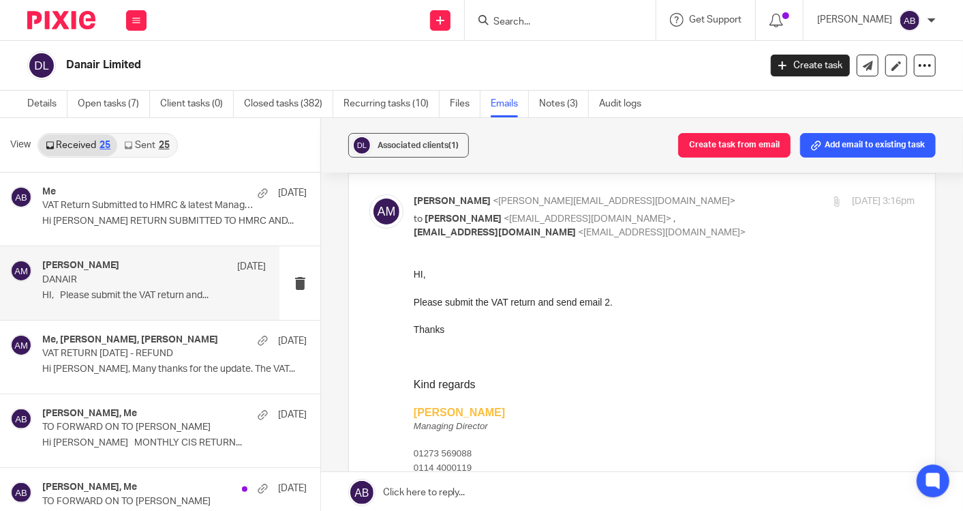
scroll to position [0, 0]
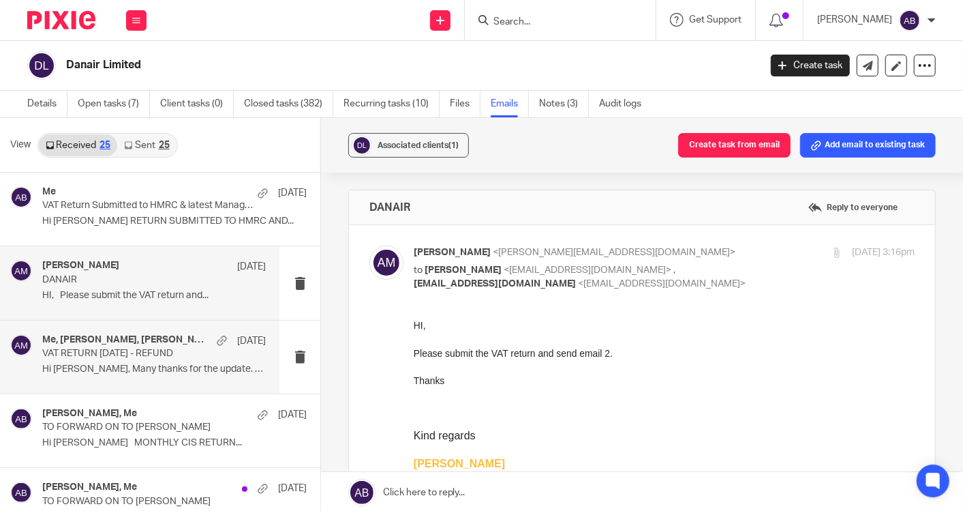
click at [93, 357] on p "VAT RETURN May 2025 - REFUND" at bounding box center [131, 354] width 179 height 12
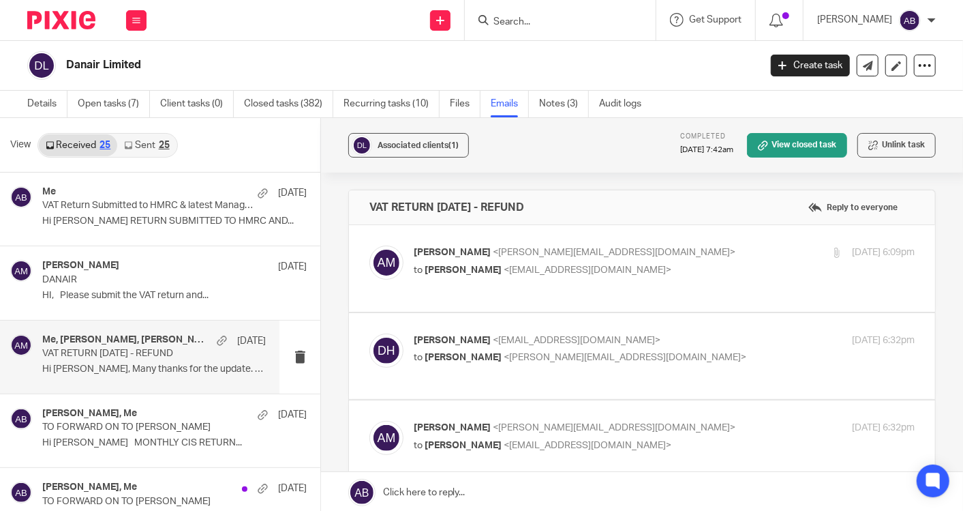
click at [696, 257] on p "Aaron Mcleish <aaron@togetherwecount.co.uk>" at bounding box center [581, 252] width 334 height 14
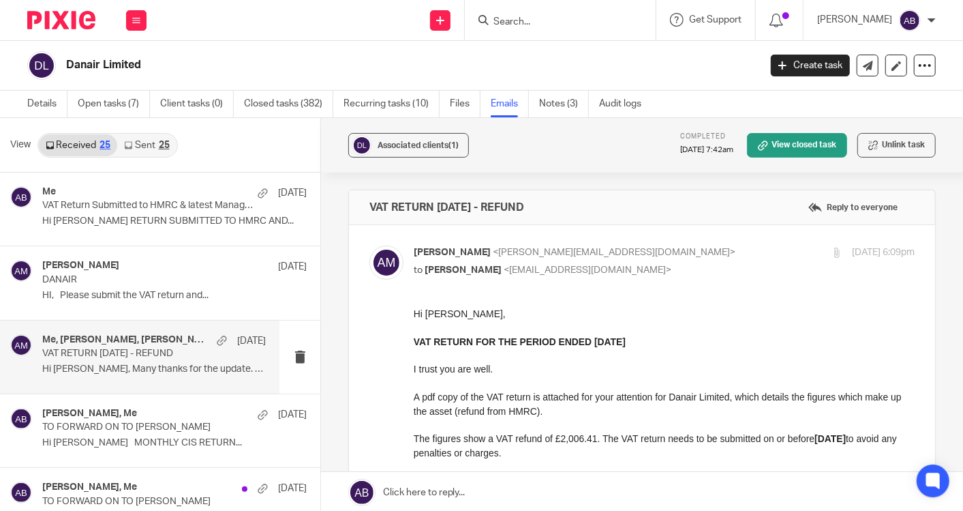
click at [696, 257] on p "Aaron Mcleish <aaron@togetherwecount.co.uk>" at bounding box center [581, 252] width 334 height 14
checkbox input "false"
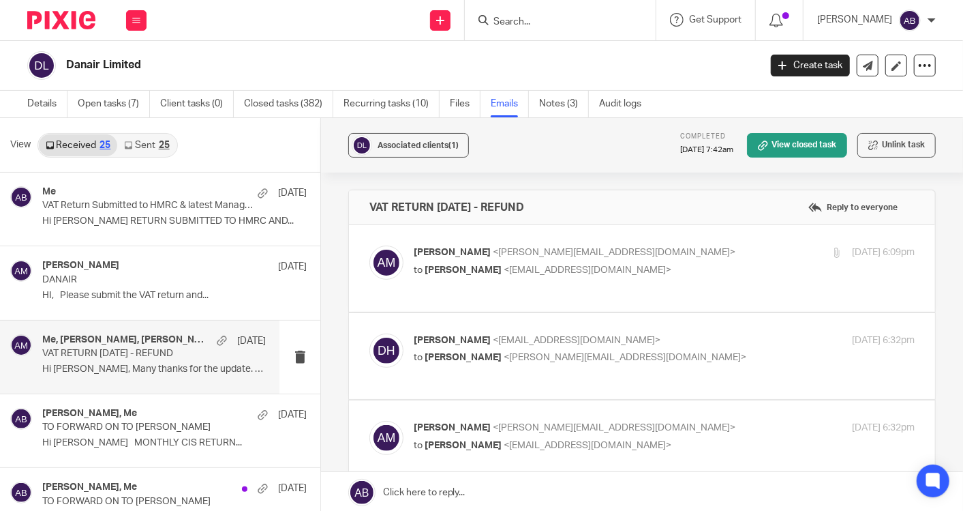
click at [676, 333] on p "Daniel Hills <danielhills@danairlimited.com>" at bounding box center [581, 340] width 334 height 14
checkbox input "true"
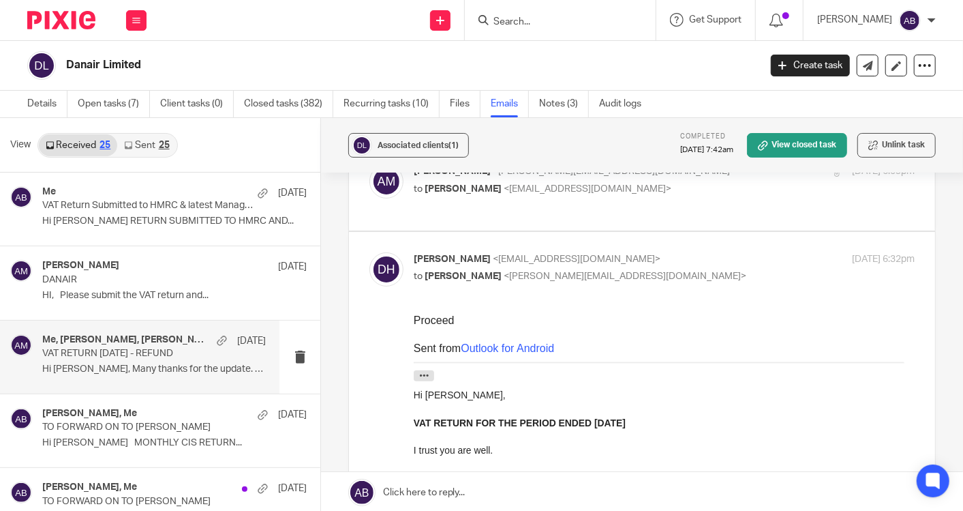
scroll to position [151, 0]
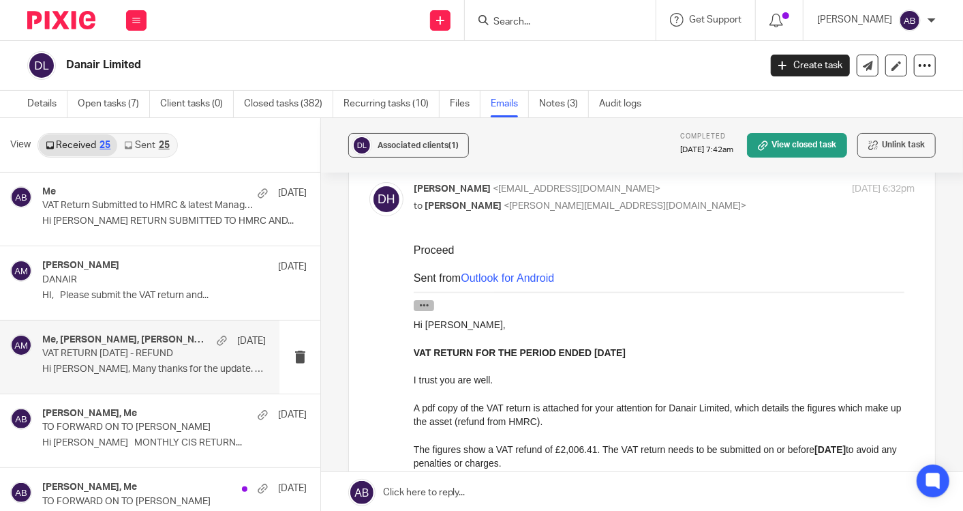
click at [421, 306] on icon "button" at bounding box center [424, 304] width 10 height 10
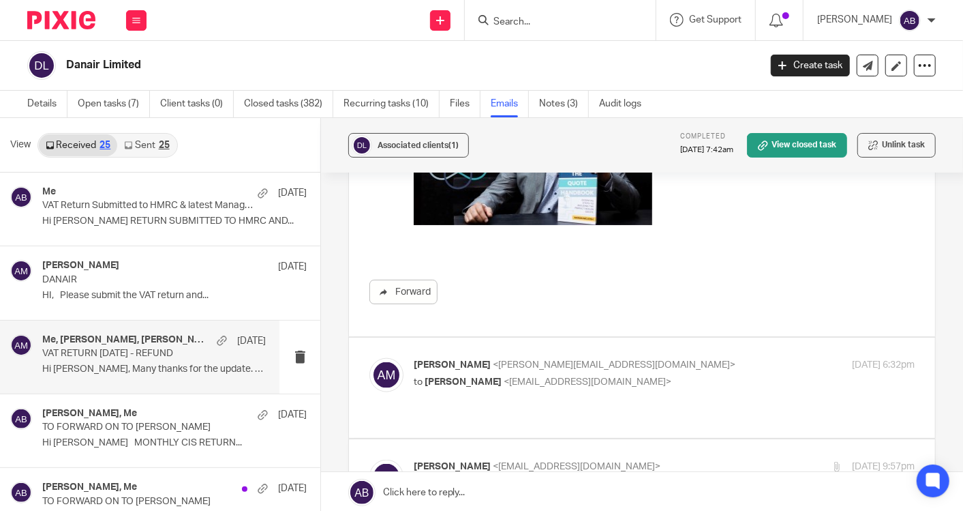
scroll to position [909, 0]
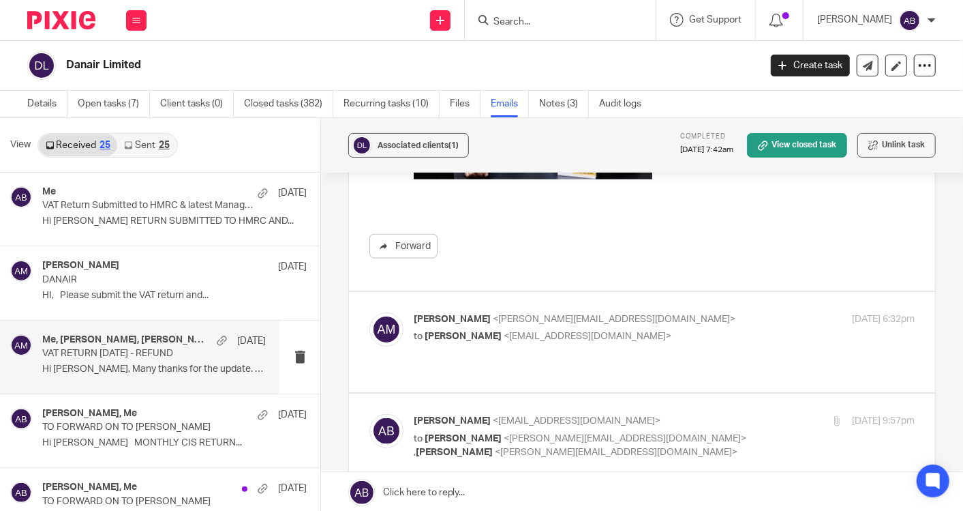
click at [748, 312] on div "26 Jun 2025 6:32pm" at bounding box center [831, 319] width 167 height 14
checkbox input "true"
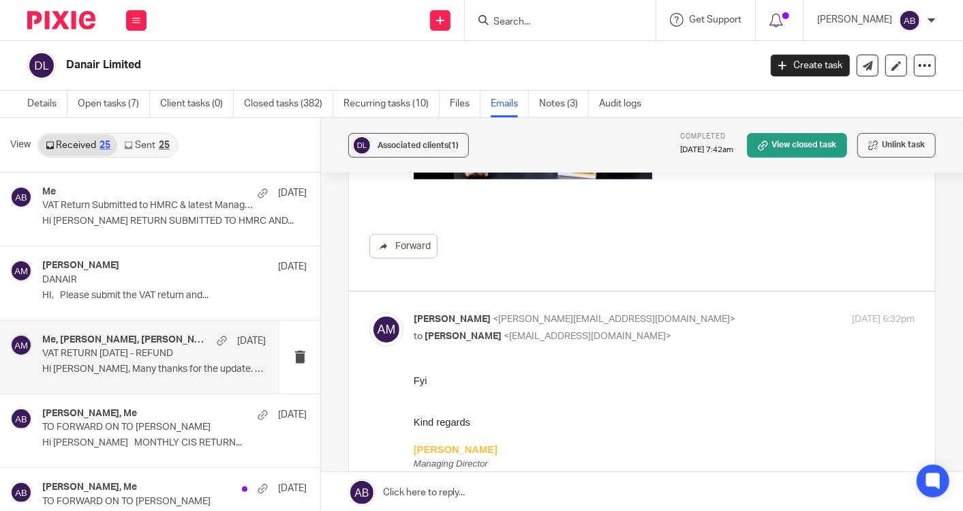
scroll to position [0, 0]
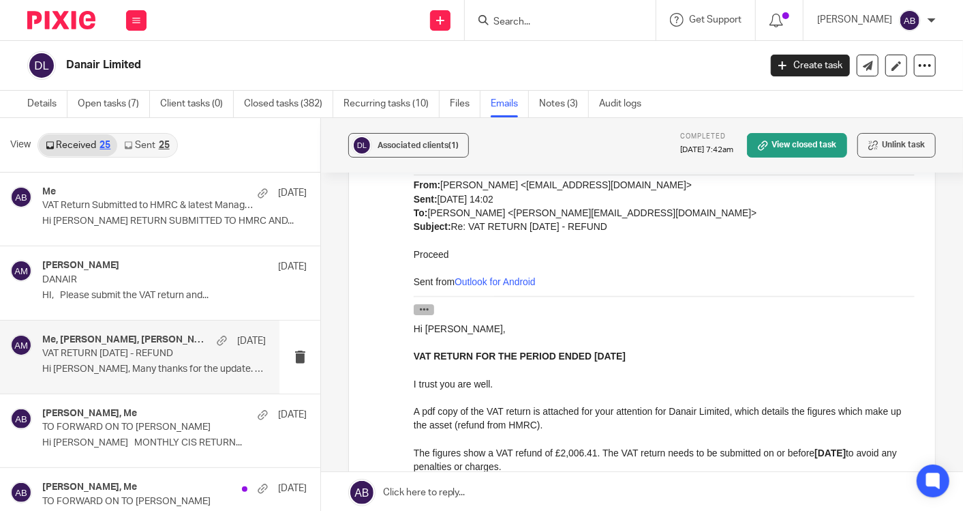
click at [423, 309] on icon "button" at bounding box center [424, 309] width 10 height 10
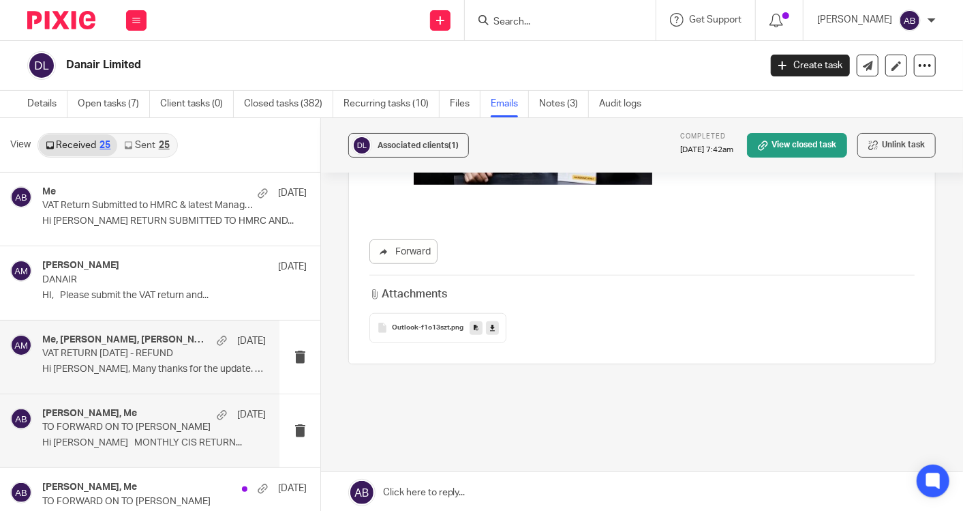
click at [97, 423] on p "TO FORWARD ON TO DANIEL" at bounding box center [131, 427] width 179 height 12
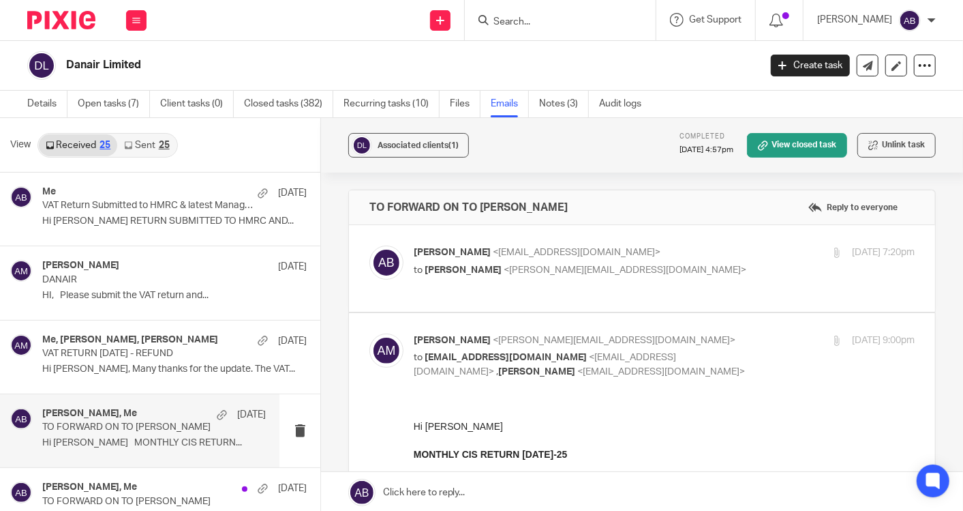
click at [668, 259] on div "Akshay Bhanushali <akshay@togetherwecount.co.uk> to Aaron Mcleish <aaron@togeth…" at bounding box center [581, 260] width 334 height 31
checkbox input "true"
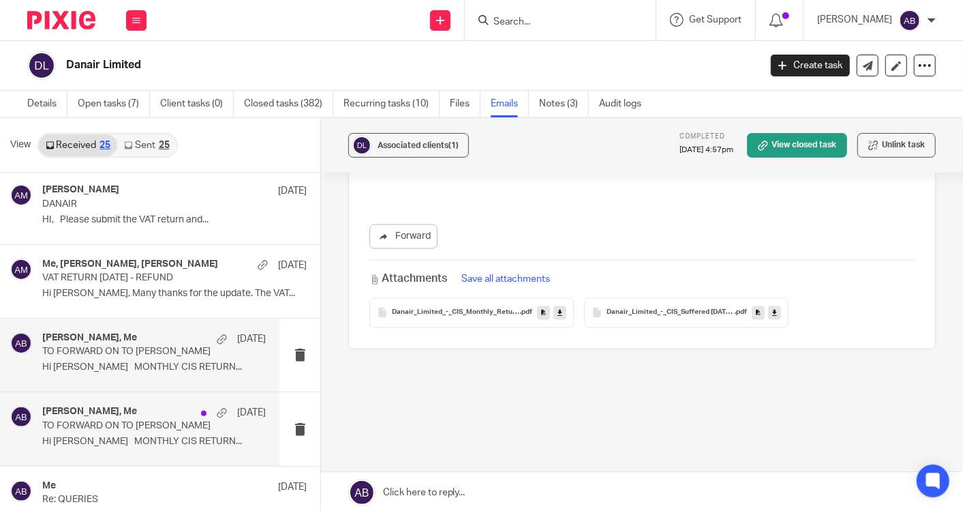
click at [110, 422] on p "TO FORWARD ON TO DANIEL" at bounding box center [131, 426] width 179 height 12
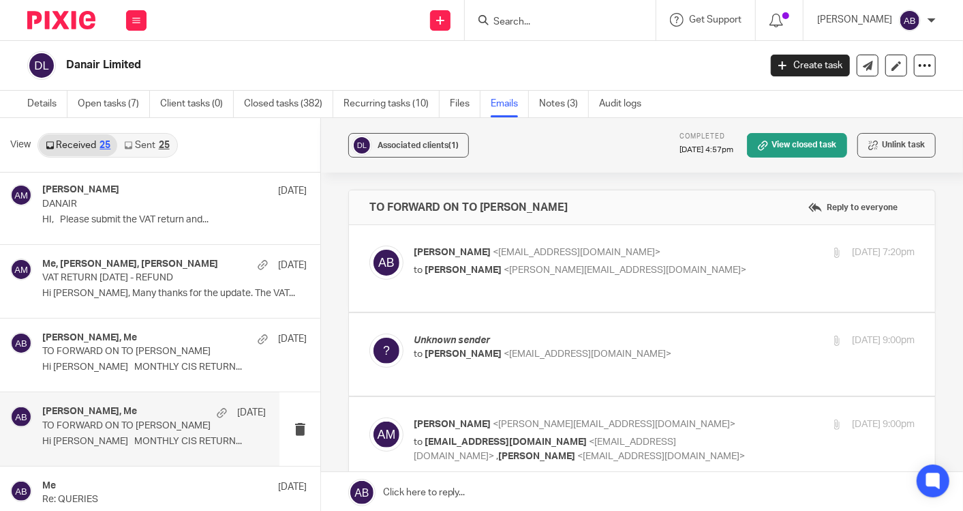
click at [656, 341] on p "Unknown sender" at bounding box center [581, 340] width 334 height 14
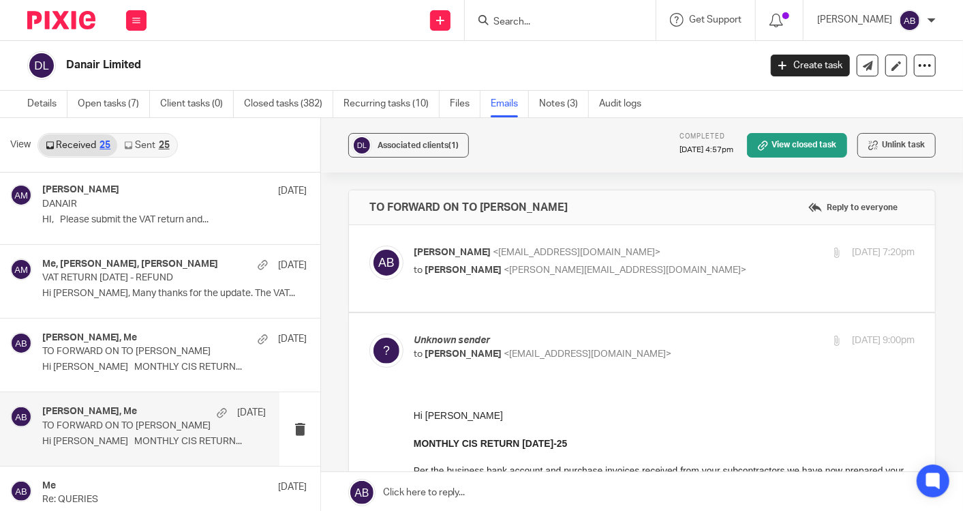
click at [656, 341] on p "Unknown sender" at bounding box center [581, 340] width 334 height 14
checkbox input "false"
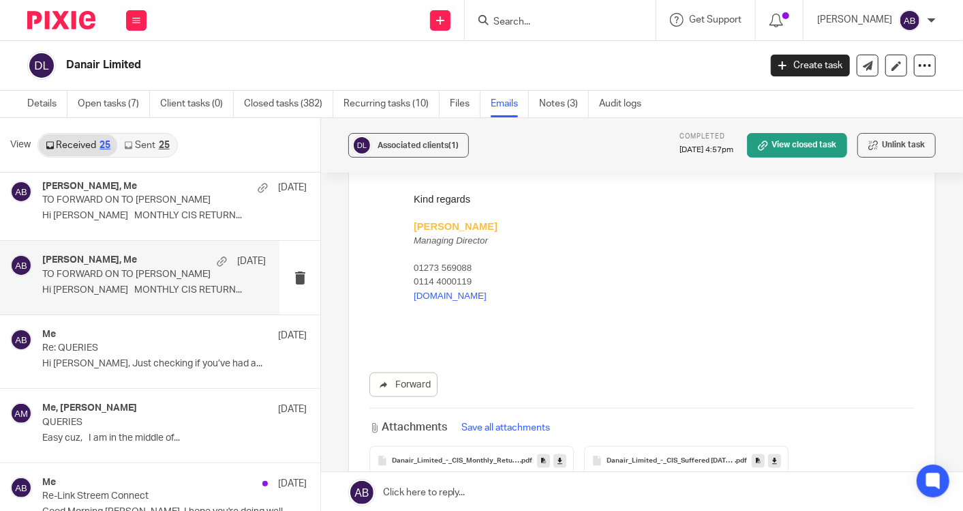
click at [140, 150] on link "Sent 25" at bounding box center [146, 145] width 59 height 22
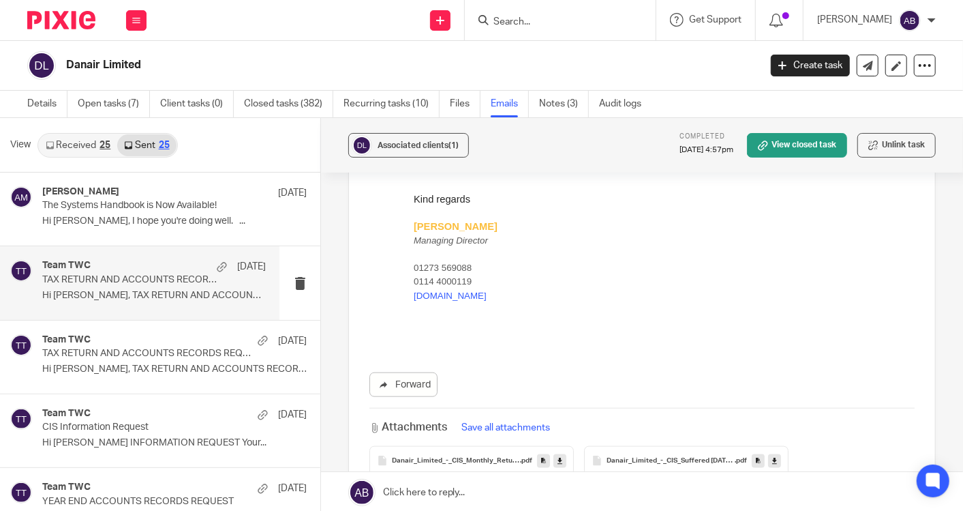
click at [148, 271] on div "Team TWC 6 Aug" at bounding box center [154, 267] width 224 height 14
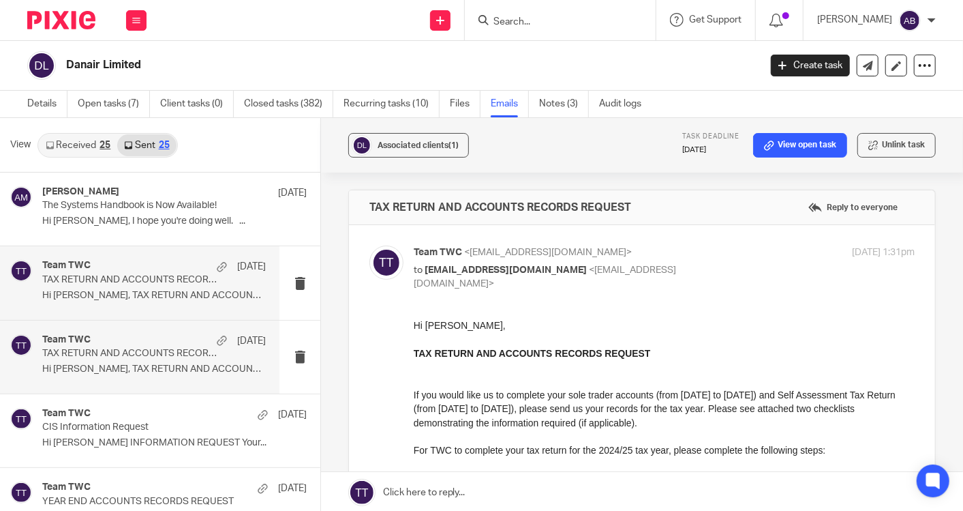
click at [144, 346] on div "Team TWC 6 Aug" at bounding box center [154, 341] width 224 height 14
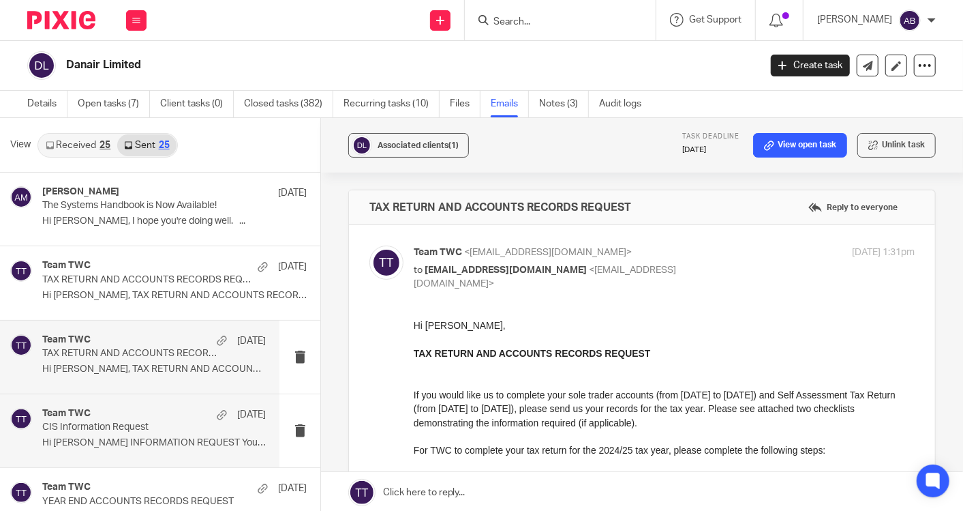
click at [111, 430] on p "CIS Information Request" at bounding box center [131, 427] width 179 height 12
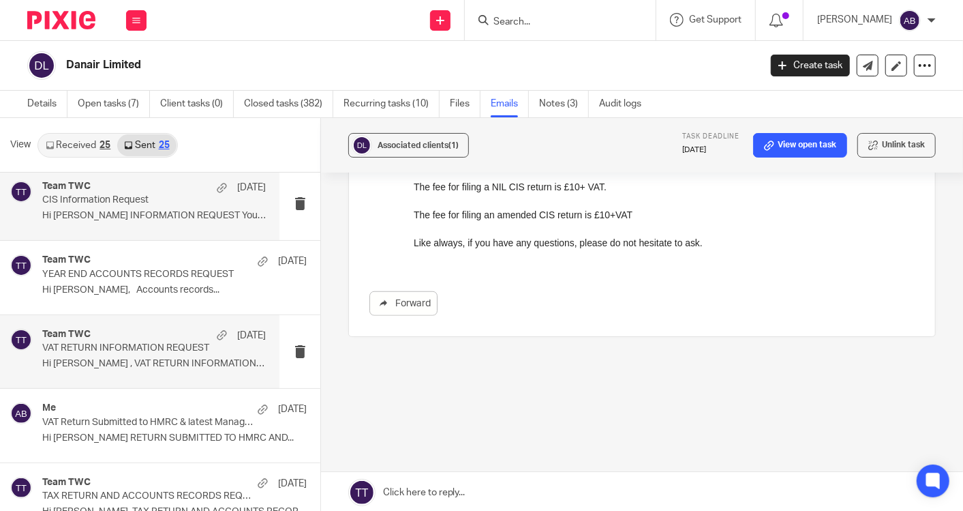
click at [129, 355] on div "Team TWC 26 Jul VAT RETURN INFORMATION REQUEST Hi Daniel , VAT RETURN INFORMATI…" at bounding box center [154, 352] width 224 height 46
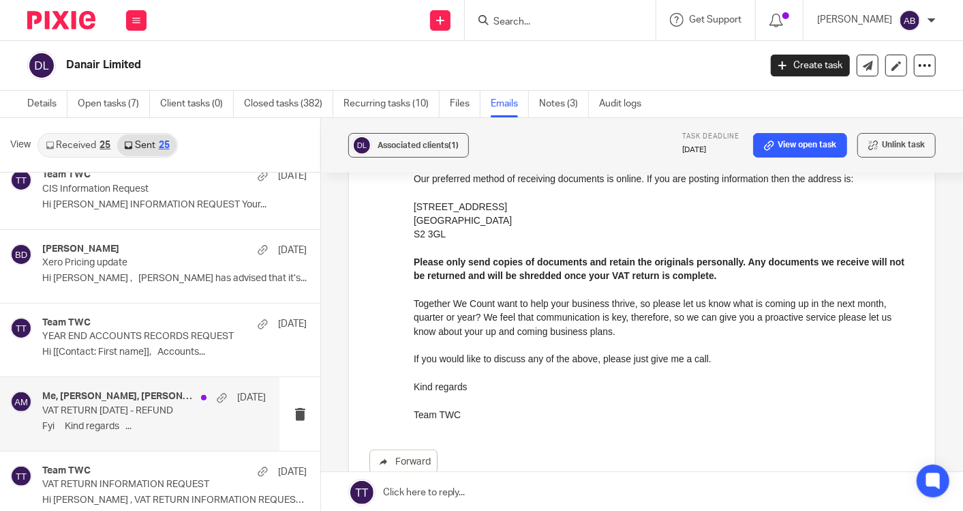
click at [140, 406] on p "VAT RETURN May 2025 - REFUND" at bounding box center [131, 411] width 179 height 12
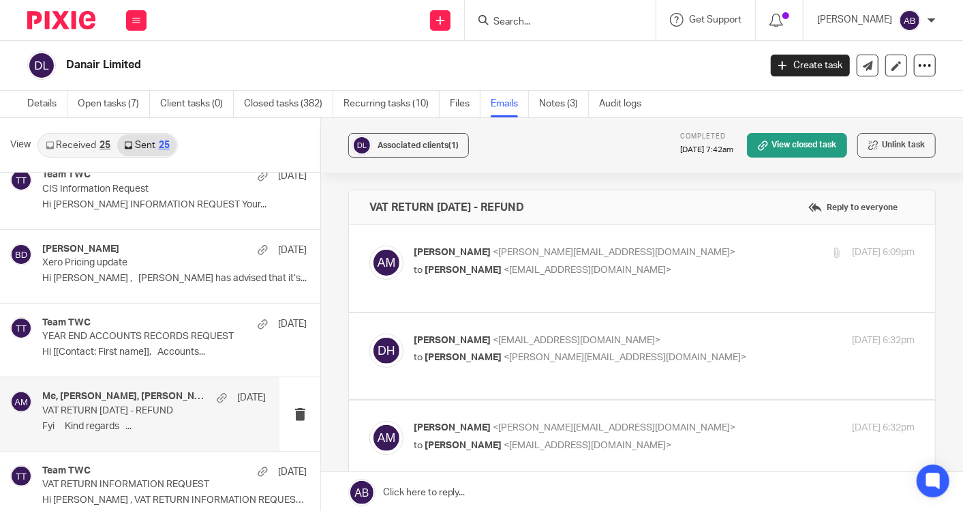
click at [659, 255] on p "Aaron Mcleish <aaron@togetherwecount.co.uk>" at bounding box center [581, 252] width 334 height 14
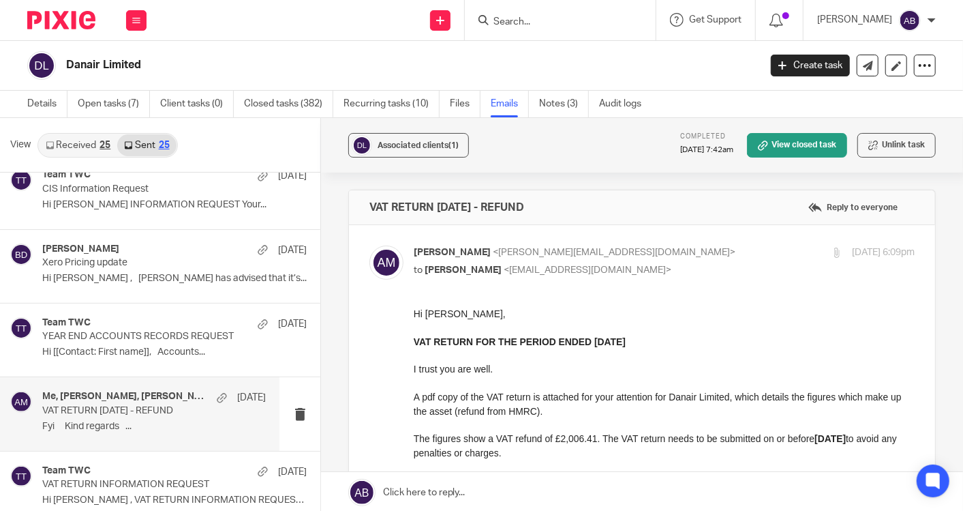
click at [660, 258] on p "Aaron Mcleish <aaron@togetherwecount.co.uk>" at bounding box center [581, 252] width 334 height 14
checkbox input "false"
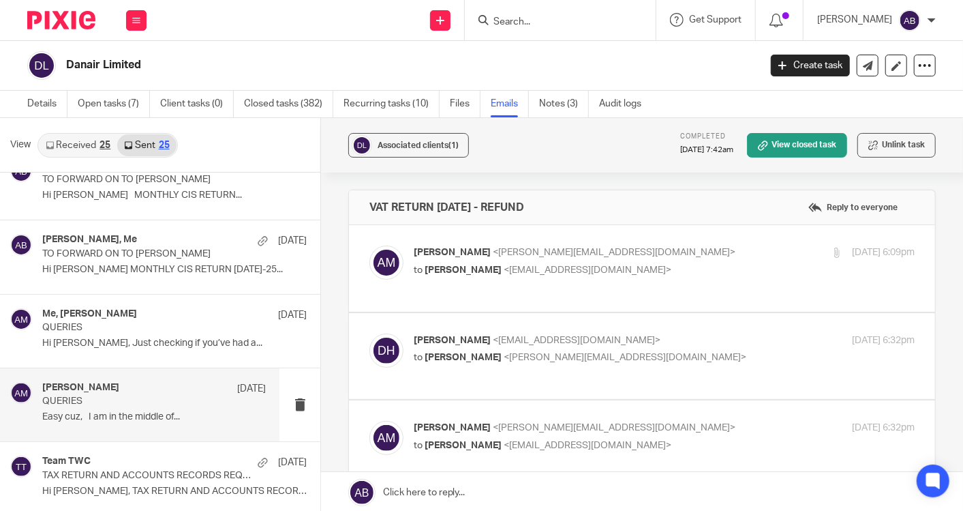
click at [161, 402] on p "QUERIES" at bounding box center [131, 401] width 179 height 12
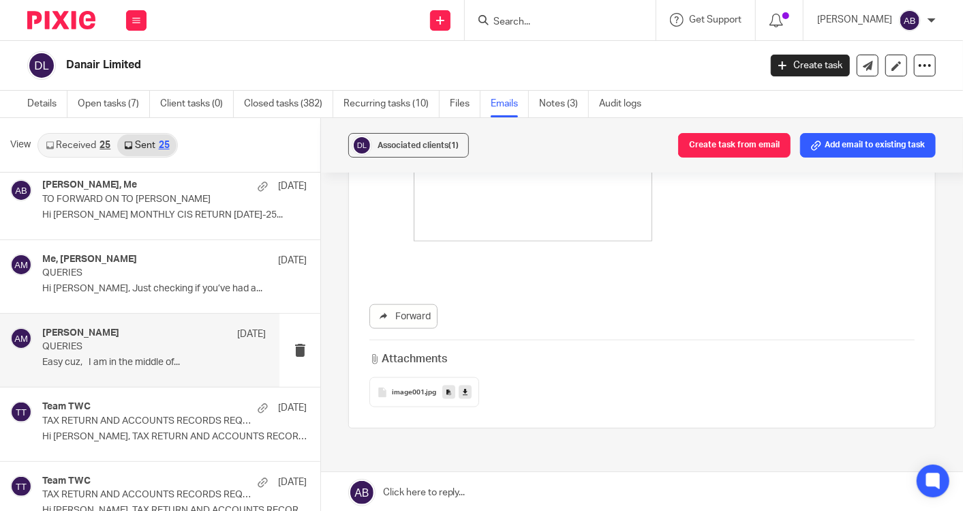
scroll to position [1211, 0]
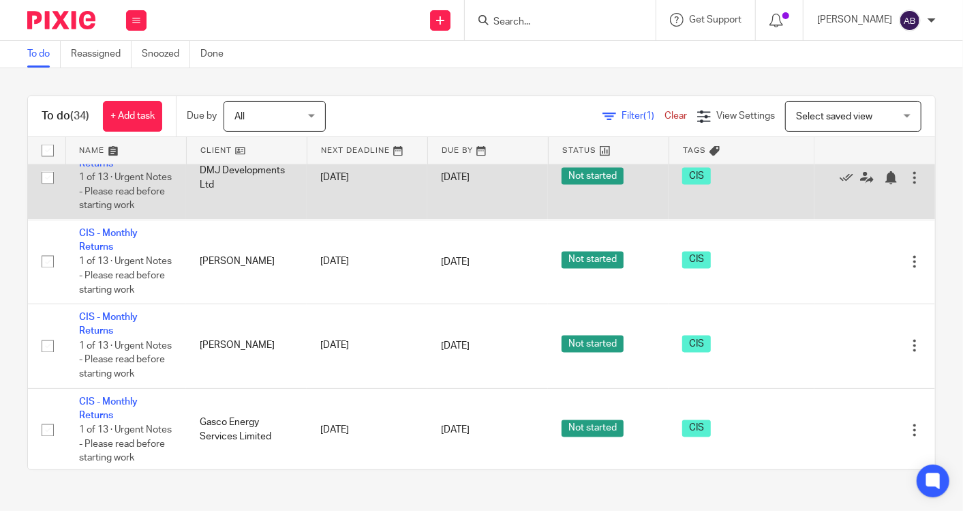
scroll to position [1344, 0]
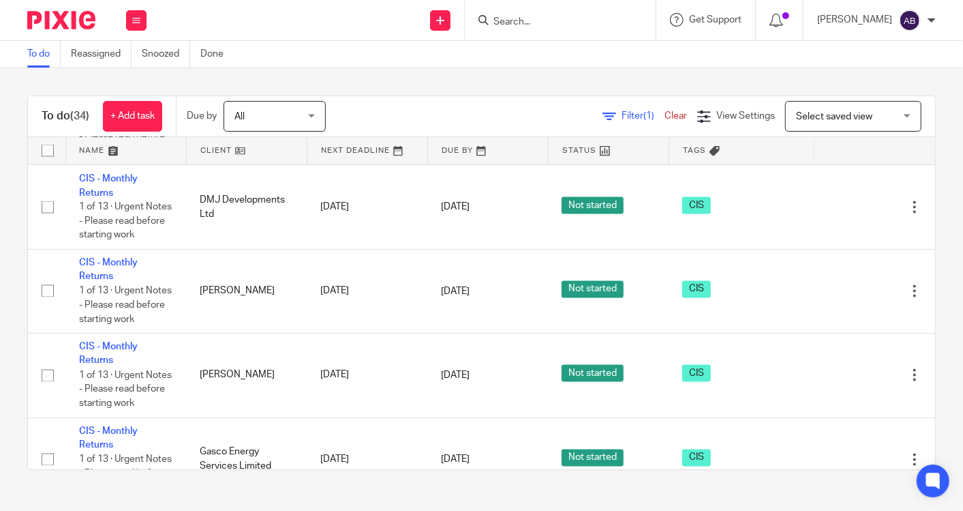
click at [109, 113] on link "CIS - Monthly Returns" at bounding box center [108, 101] width 59 height 23
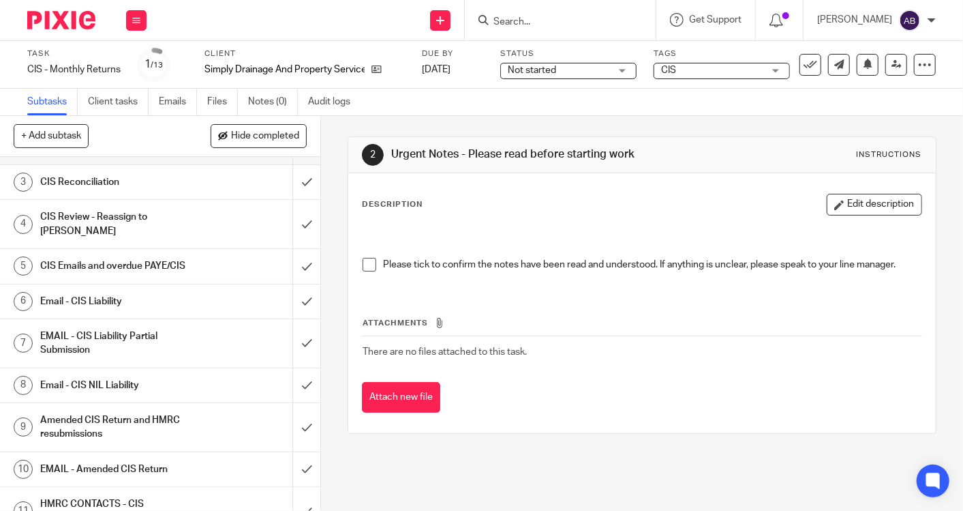
scroll to position [151, 0]
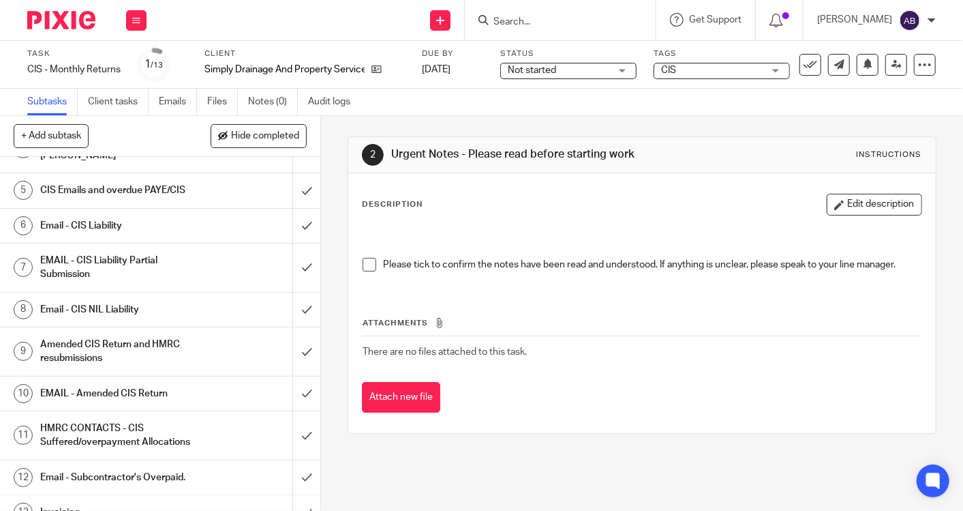
click at [146, 299] on h1 "Email - CIS NIL Liability" at bounding box center [120, 309] width 160 height 20
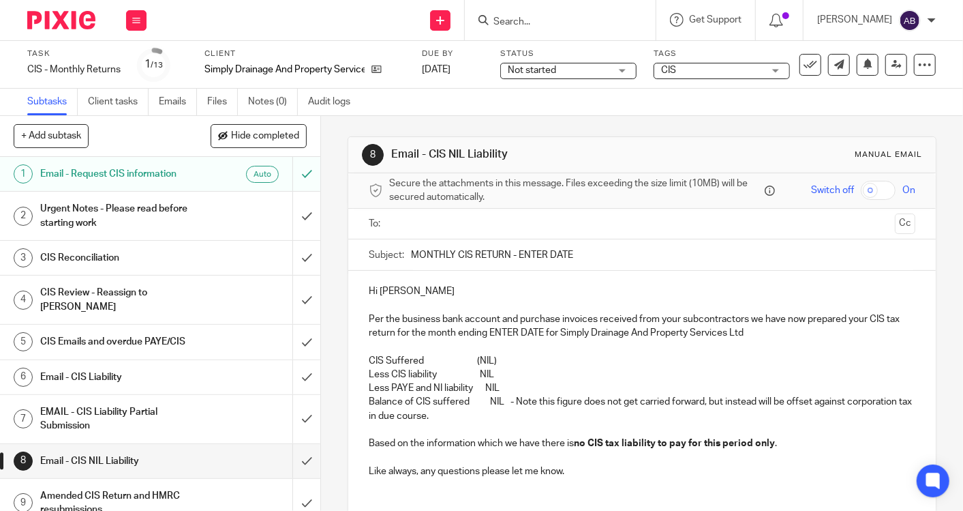
click at [504, 327] on p "Per the business bank account and purchase invoices received from your subcontr…" at bounding box center [642, 326] width 547 height 28
drag, startPoint x: 498, startPoint y: 331, endPoint x: 553, endPoint y: 331, distance: 54.5
click at [553, 331] on p "Per the business bank account and purchase invoices received from your subcontr…" at bounding box center [642, 326] width 547 height 28
paste div
click at [534, 327] on p "Per the business bank account and purchase invoices received from your subcontr…" at bounding box center [642, 326] width 547 height 28
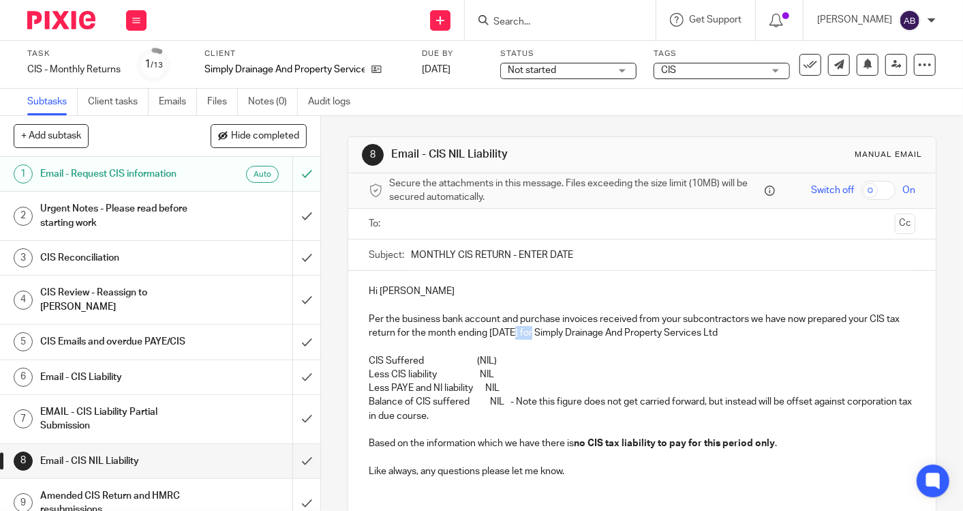
click at [534, 327] on p "Per the business bank account and purchase invoices received from your subcontr…" at bounding box center [642, 326] width 547 height 28
drag, startPoint x: 511, startPoint y: 255, endPoint x: 601, endPoint y: 257, distance: 90.0
click at [601, 257] on input "MONTHLY CIS RETURN - ENTER DATE" at bounding box center [663, 254] width 504 height 31
paste input "05th July 2025"
click at [545, 256] on input "MONTHLY CIS RETURN -05th July 2025" at bounding box center [663, 254] width 504 height 31
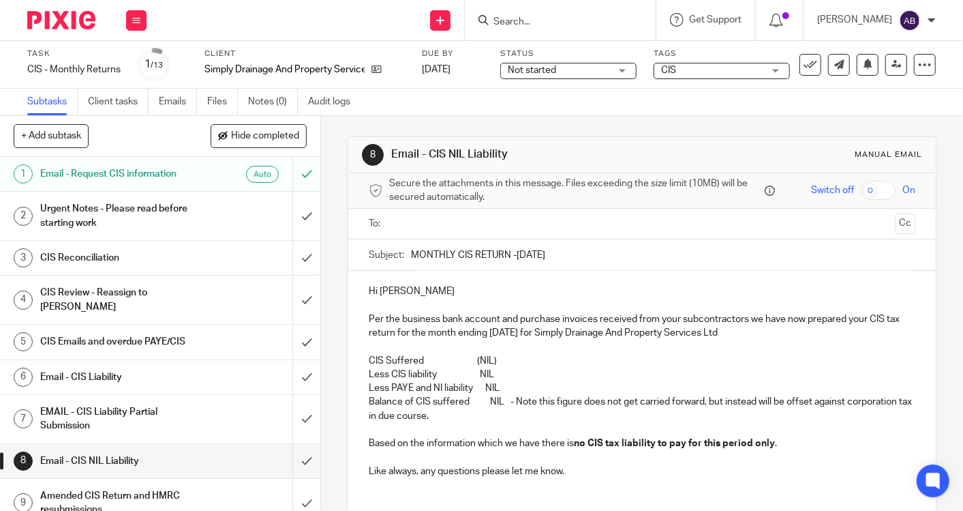
click at [545, 256] on input "MONTHLY CIS RETURN -05th July 2025" at bounding box center [663, 254] width 504 height 31
type input "MONTHLY CIS RETURN -05th Aug 2025"
click at [400, 223] on input "text" at bounding box center [641, 224] width 495 height 16
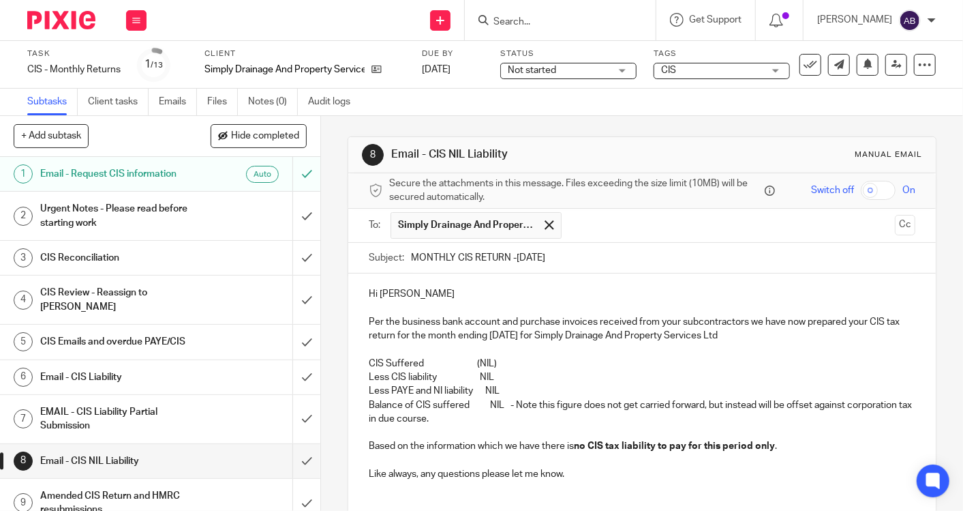
scroll to position [76, 0]
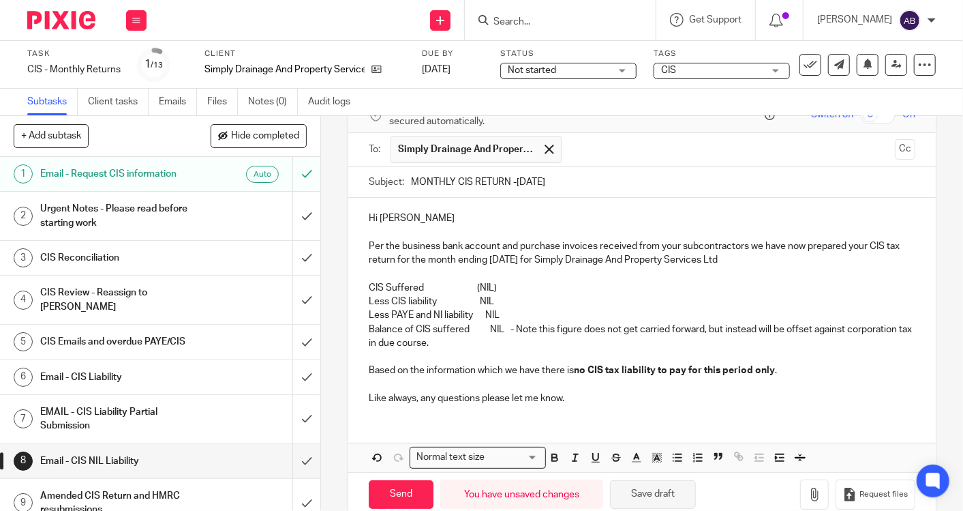
click at [629, 492] on button "Save draft" at bounding box center [653, 494] width 86 height 29
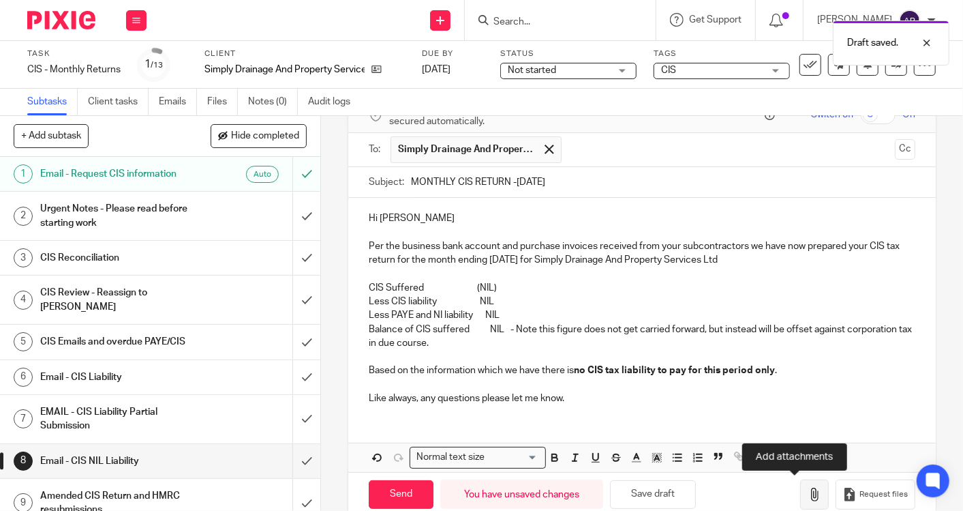
click at [808, 489] on icon "button" at bounding box center [815, 494] width 14 height 14
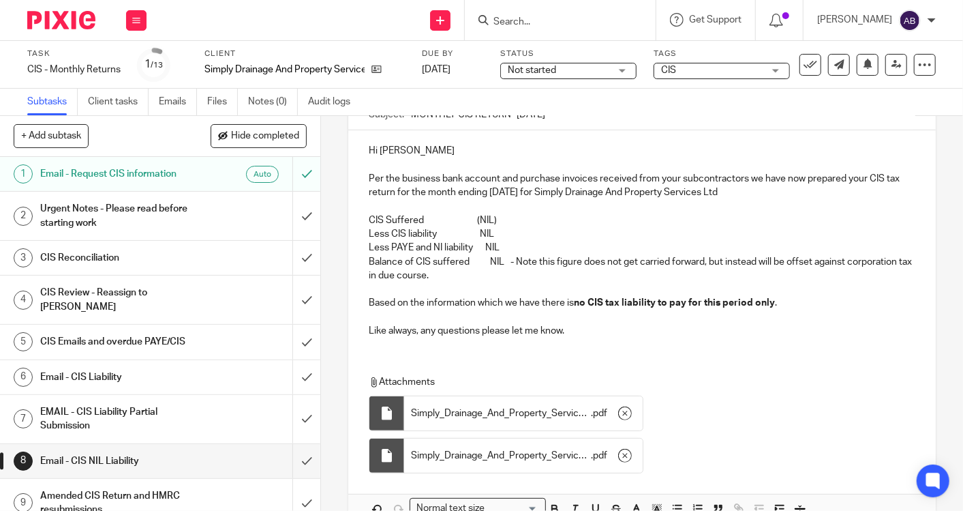
scroll to position [219, 0]
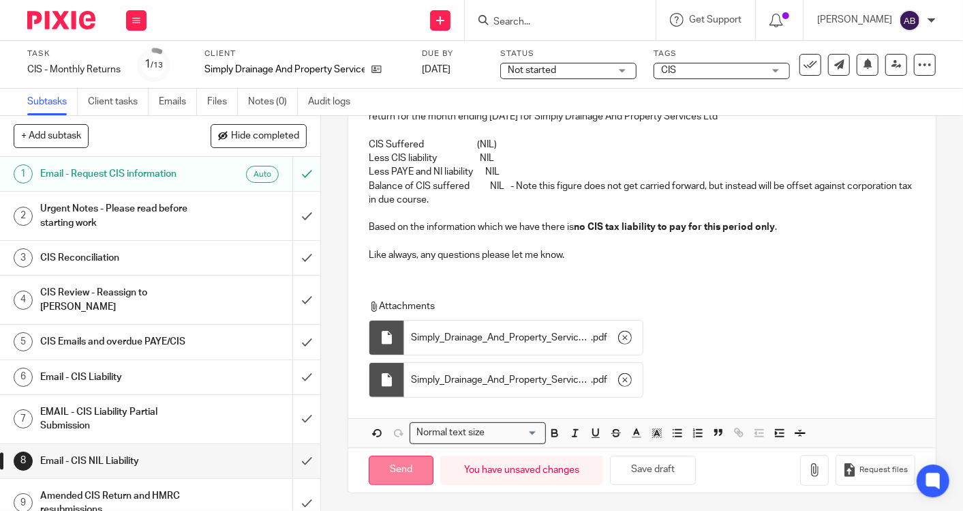
click at [403, 468] on input "Send" at bounding box center [401, 469] width 65 height 29
type input "Sent"
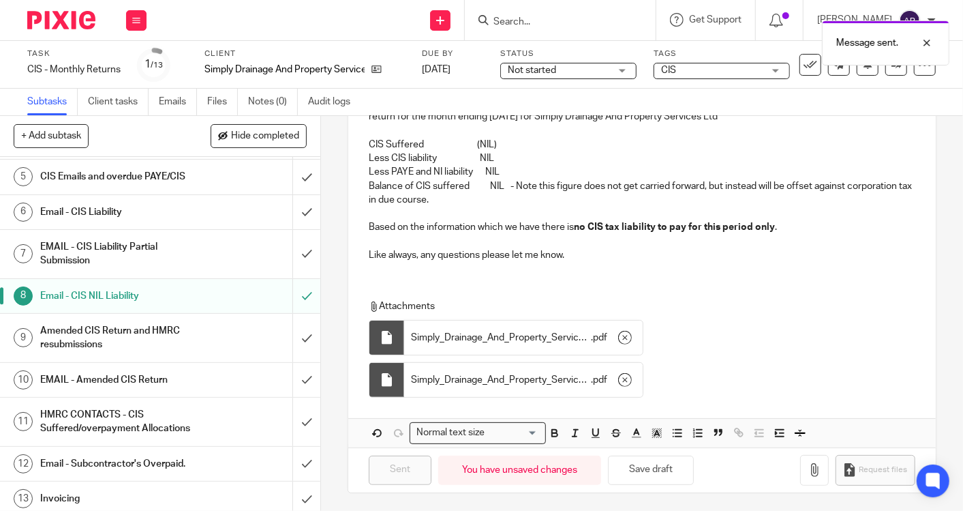
scroll to position [168, 0]
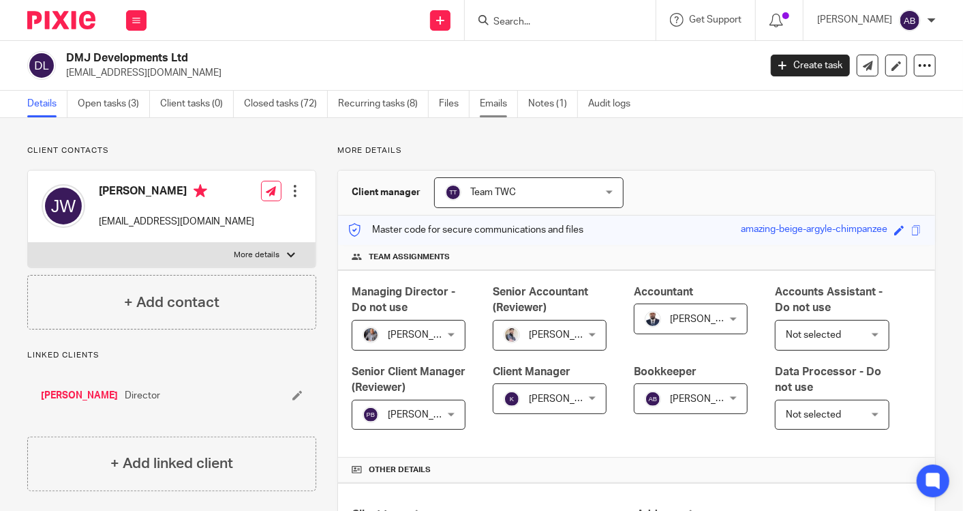
click at [503, 95] on link "Emails" at bounding box center [499, 104] width 38 height 27
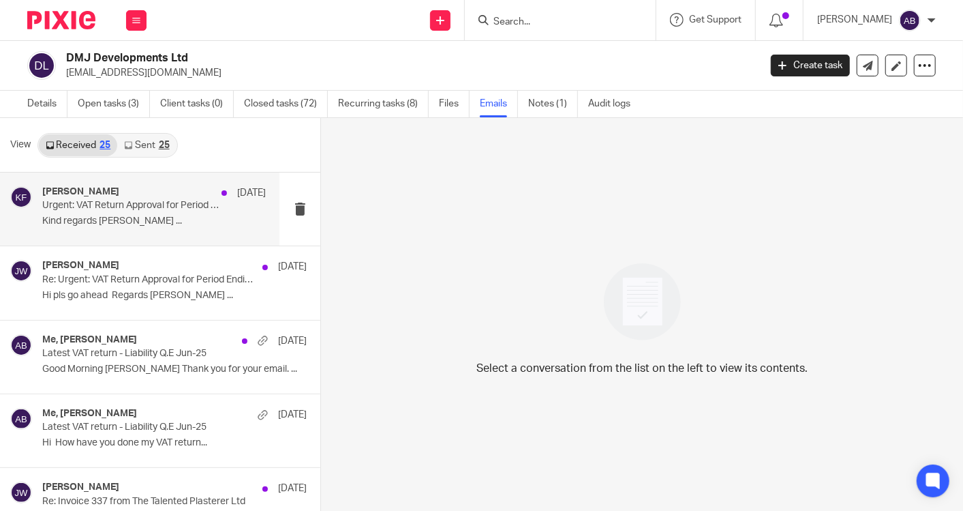
click at [127, 205] on p "Urgent: VAT Return Approval for Period Ending [DATE]" at bounding box center [131, 206] width 179 height 12
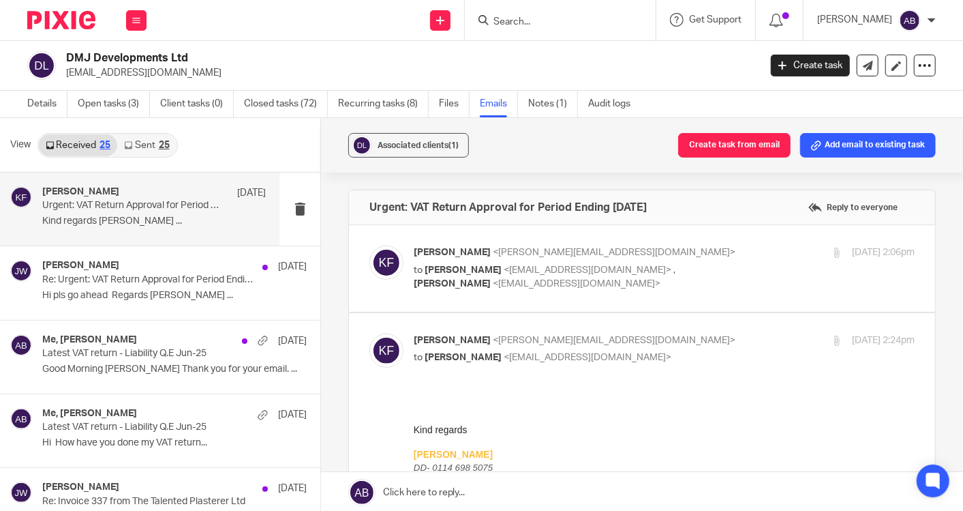
click at [684, 296] on label at bounding box center [642, 268] width 586 height 87
click at [369, 245] on input "checkbox" at bounding box center [369, 245] width 1 height 1
checkbox input "true"
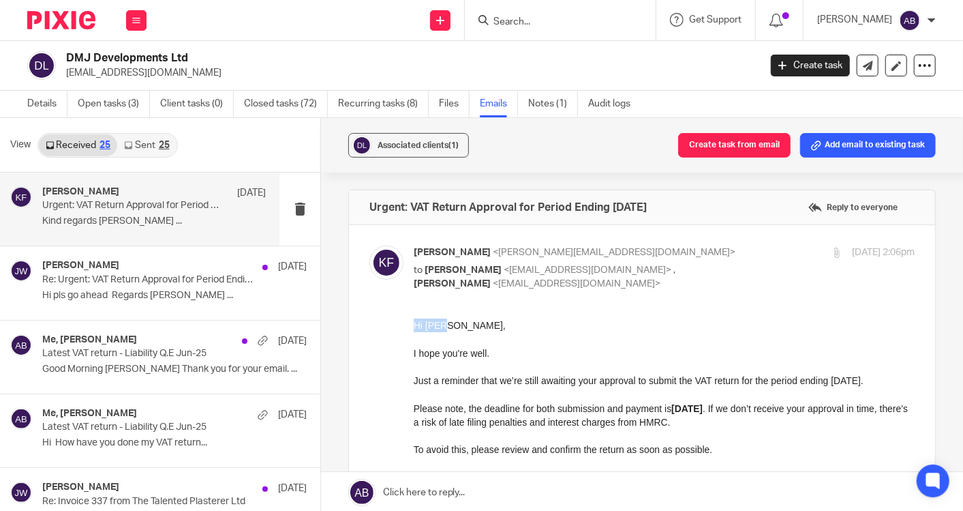
drag, startPoint x: 419, startPoint y: 327, endPoint x: 408, endPoint y: 326, distance: 11.7
click html "Hi [PERSON_NAME], I hope you're well. Just a reminder that we’re still awaiting…"
copy p "Hi [PERSON_NAME]"
click at [119, 218] on p "Kind regards [PERSON_NAME] ..." at bounding box center [154, 221] width 224 height 12
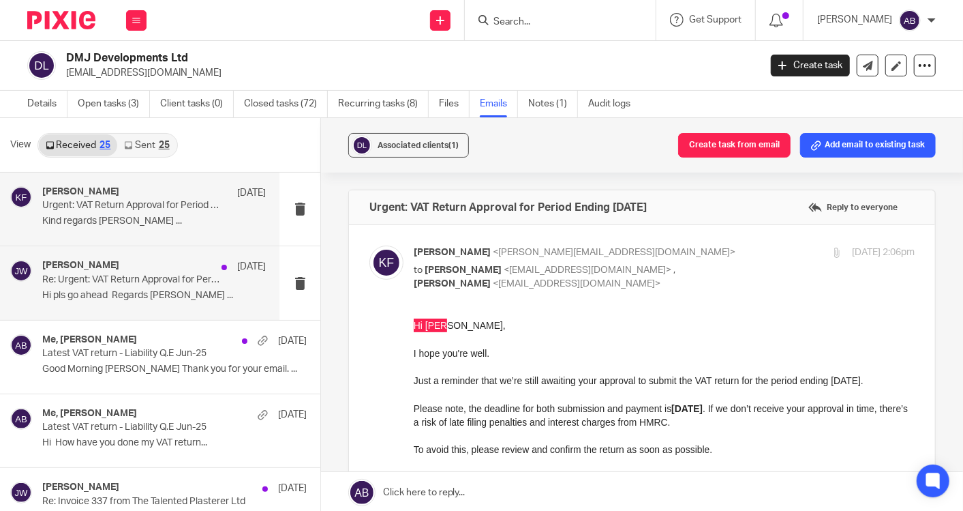
click at [107, 280] on p "Re: Urgent: VAT Return Approval for Period Ending [DATE]" at bounding box center [131, 280] width 179 height 12
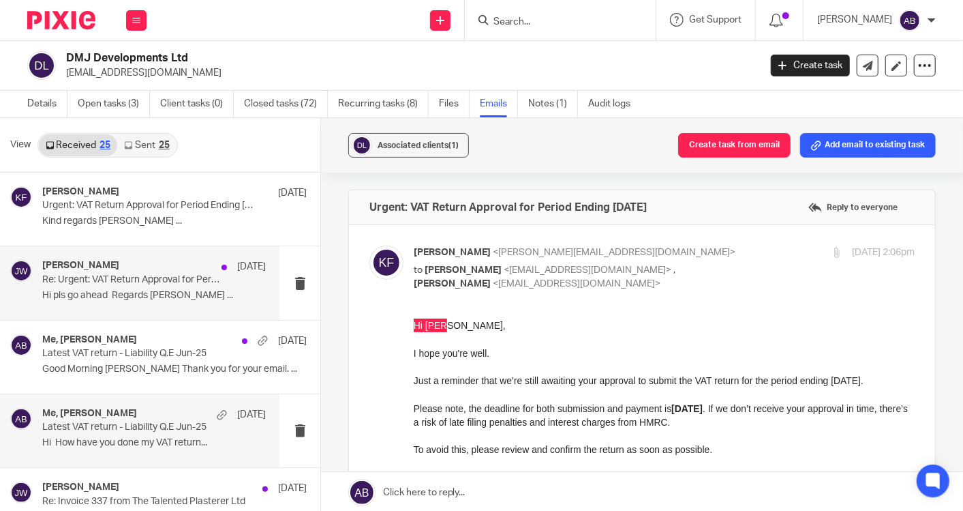
click at [119, 419] on div "Me, [PERSON_NAME] [DATE]" at bounding box center [154, 415] width 224 height 14
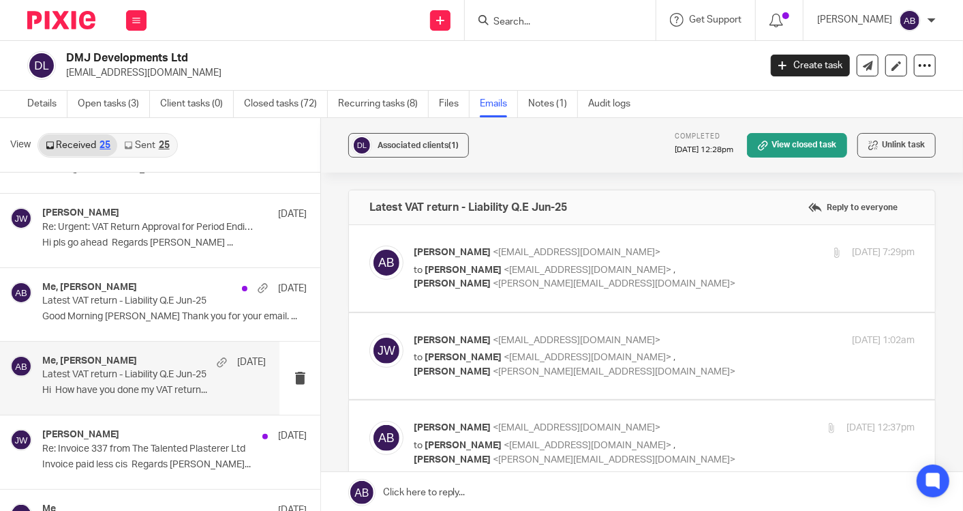
scroll to position [76, 0]
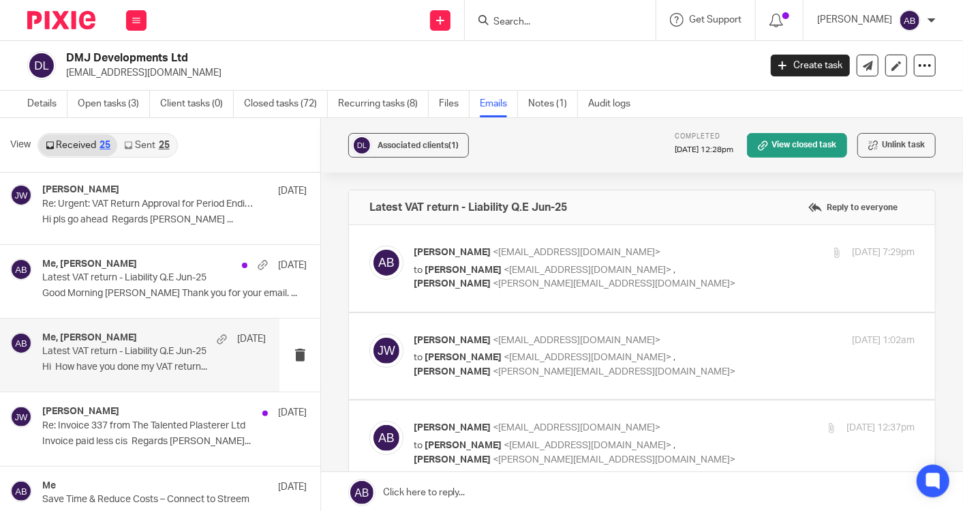
click at [126, 417] on div "[PERSON_NAME] [DATE]" at bounding box center [174, 413] width 264 height 14
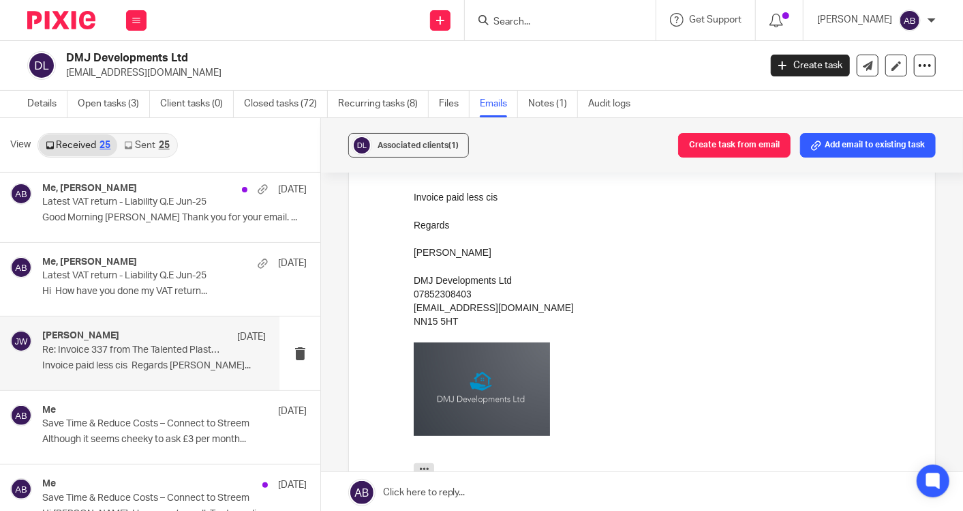
scroll to position [227, 0]
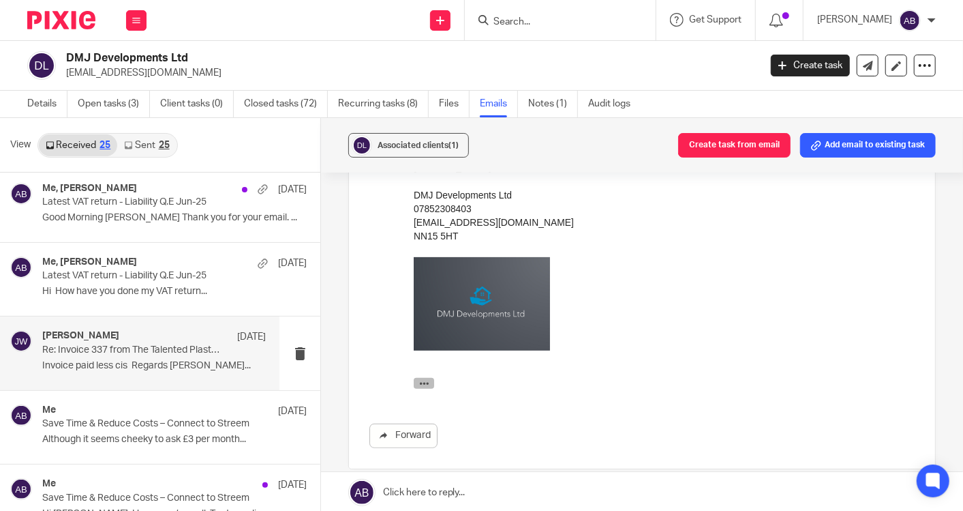
click at [423, 385] on icon "button" at bounding box center [424, 383] width 10 height 10
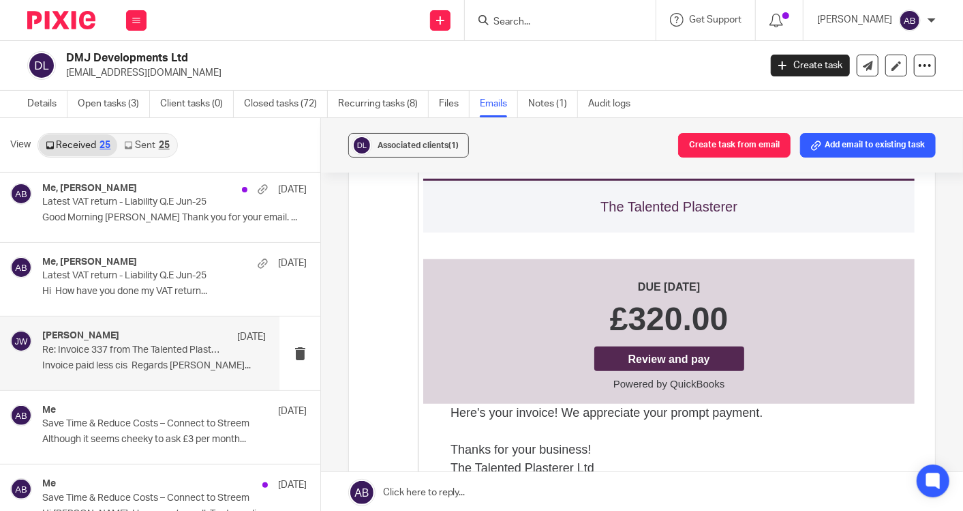
scroll to position [530, 0]
